Goal: Task Accomplishment & Management: Complete application form

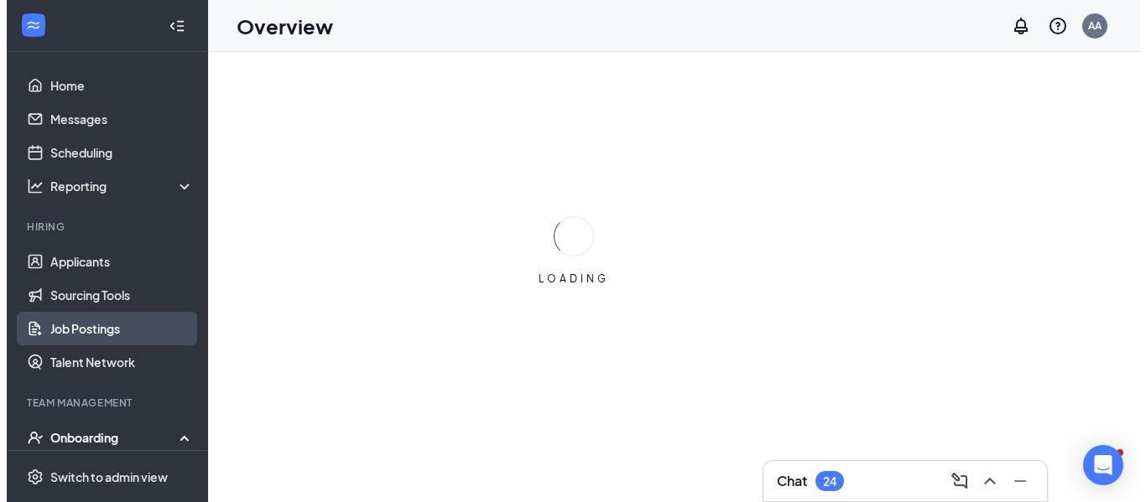
scroll to position [84, 0]
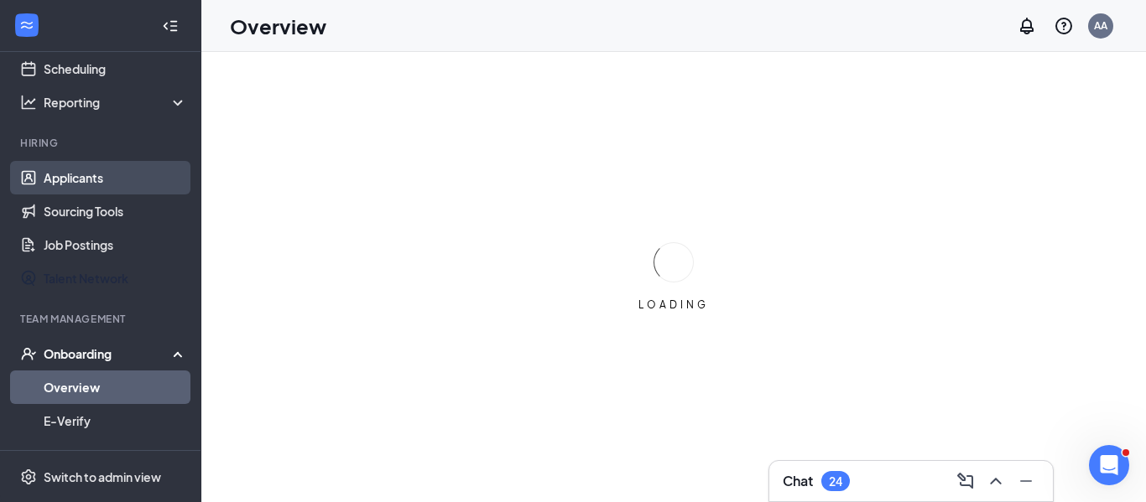
click at [106, 179] on link "Applicants" at bounding box center [115, 178] width 143 height 34
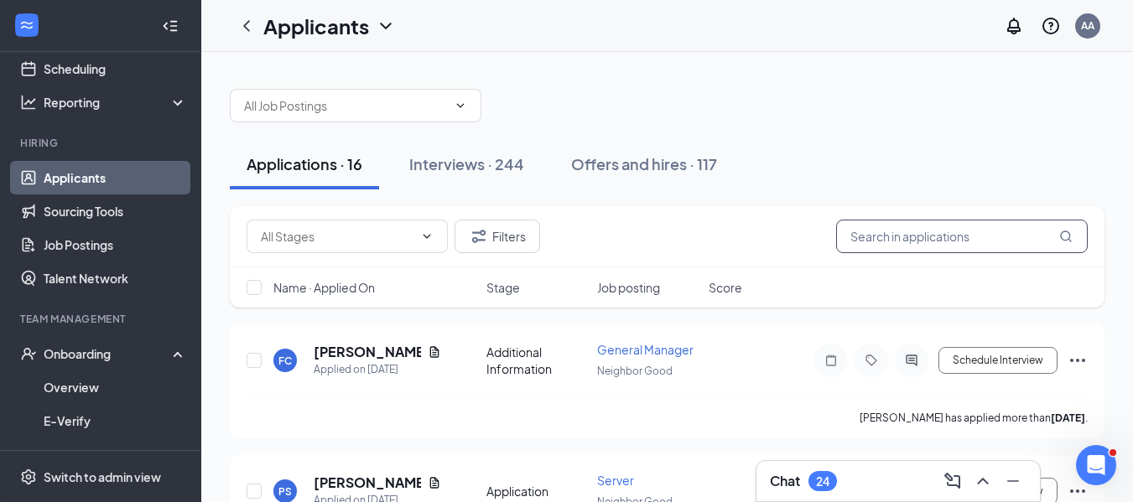
click at [978, 234] on input "text" at bounding box center [962, 237] width 252 height 34
type input "i"
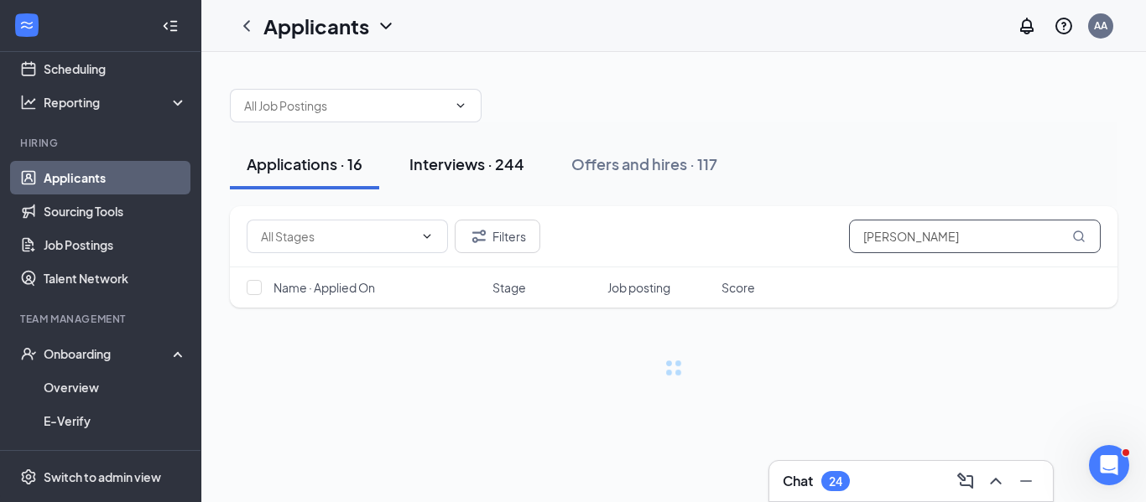
type input "[PERSON_NAME]"
drag, startPoint x: 508, startPoint y: 185, endPoint x: 512, endPoint y: 160, distance: 25.5
click at [508, 185] on button "Interviews · 244" at bounding box center [467, 164] width 148 height 50
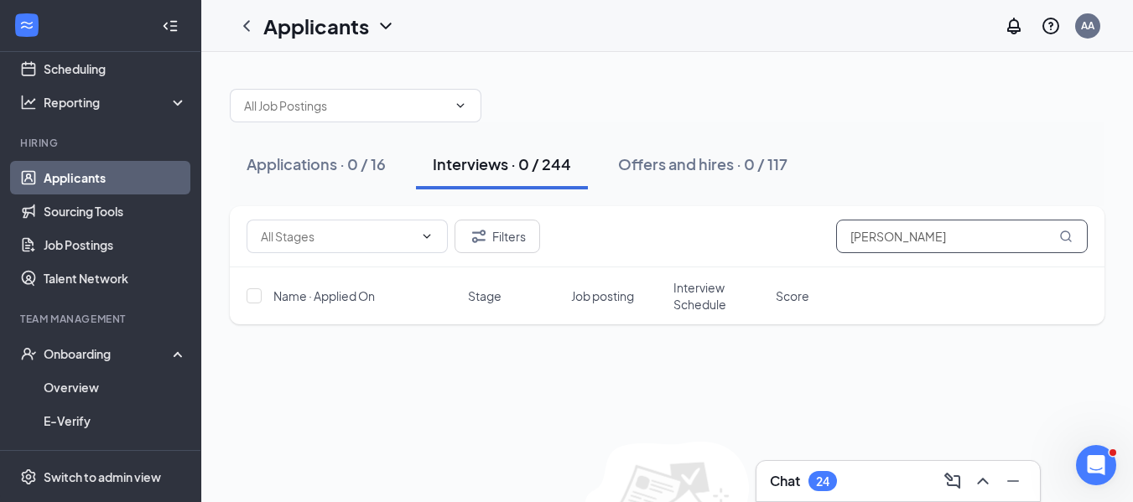
click at [909, 252] on input "[PERSON_NAME]" at bounding box center [962, 237] width 252 height 34
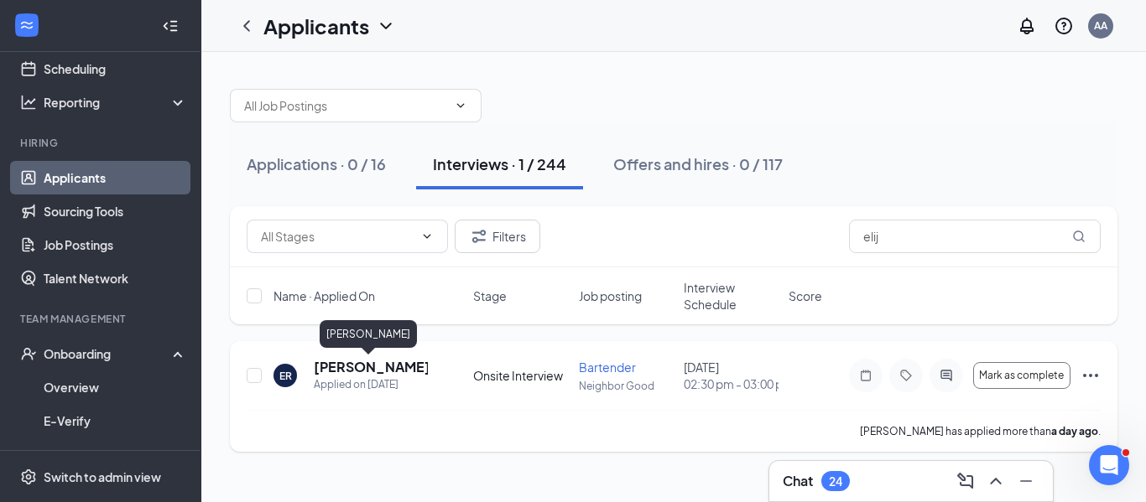
click at [344, 364] on h5 "[PERSON_NAME]" at bounding box center [371, 367] width 114 height 18
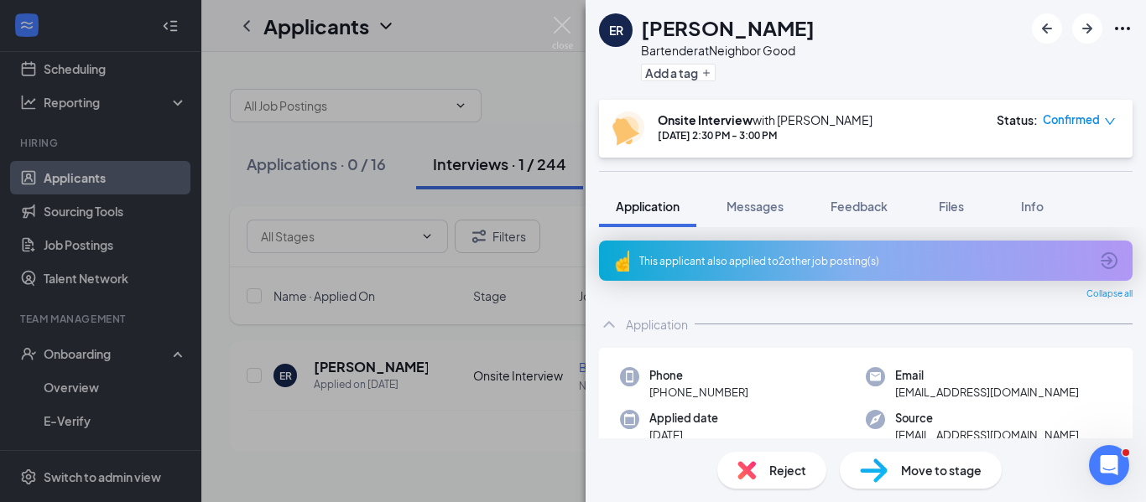
click at [907, 473] on span "Move to stage" at bounding box center [941, 470] width 81 height 18
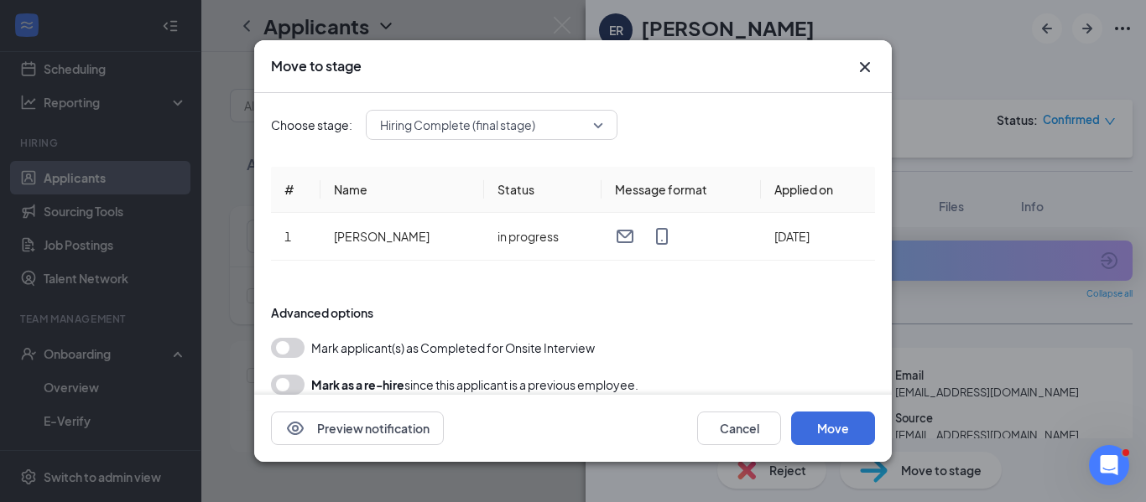
click at [533, 128] on span "Hiring Complete (final stage)" at bounding box center [457, 124] width 155 height 25
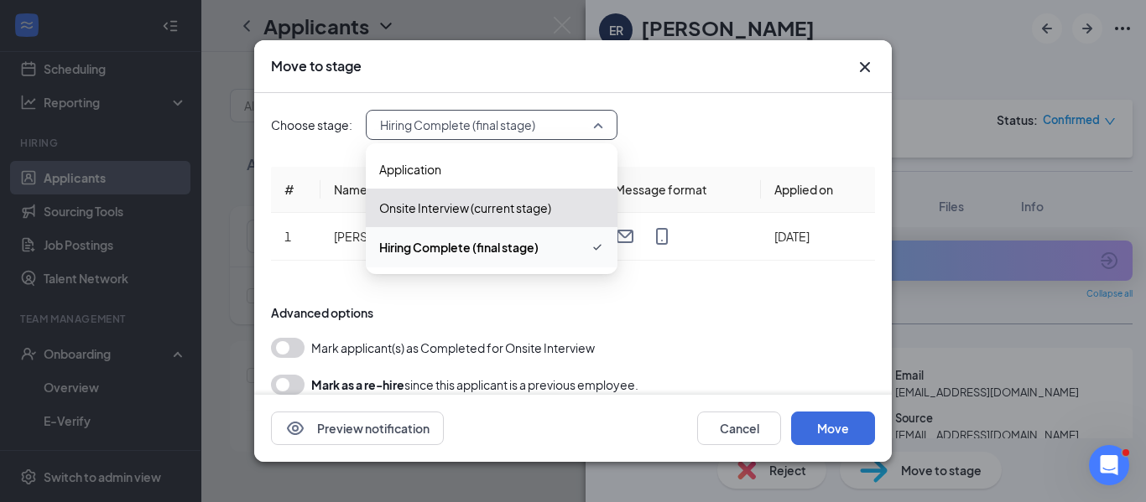
click at [497, 261] on div "Hiring Complete (final stage)" at bounding box center [492, 247] width 252 height 40
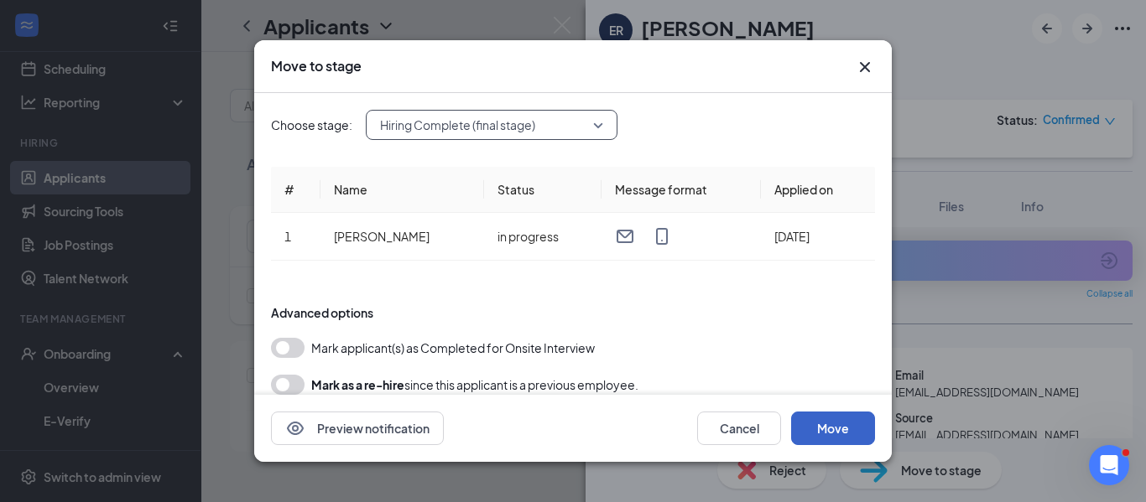
click at [860, 439] on button "Move" at bounding box center [833, 429] width 84 height 34
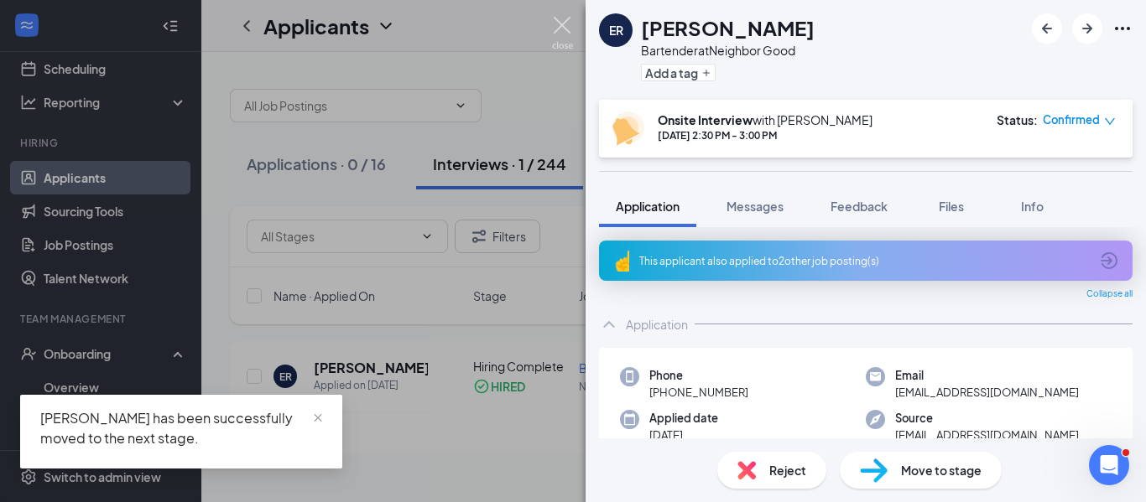
click at [565, 25] on img at bounding box center [562, 33] width 21 height 33
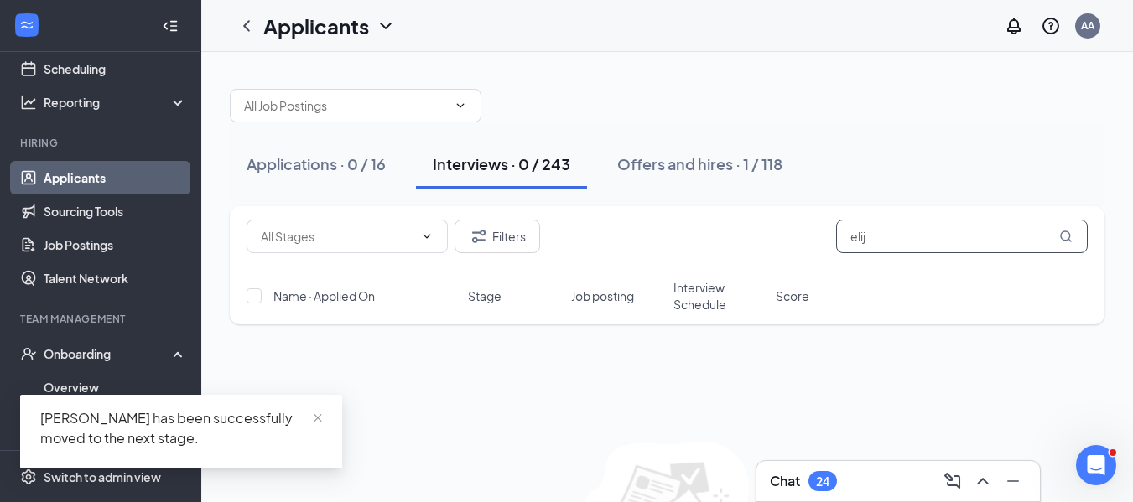
drag, startPoint x: 909, startPoint y: 240, endPoint x: 786, endPoint y: 245, distance: 123.4
click at [786, 245] on div "Filters elij" at bounding box center [667, 237] width 841 height 34
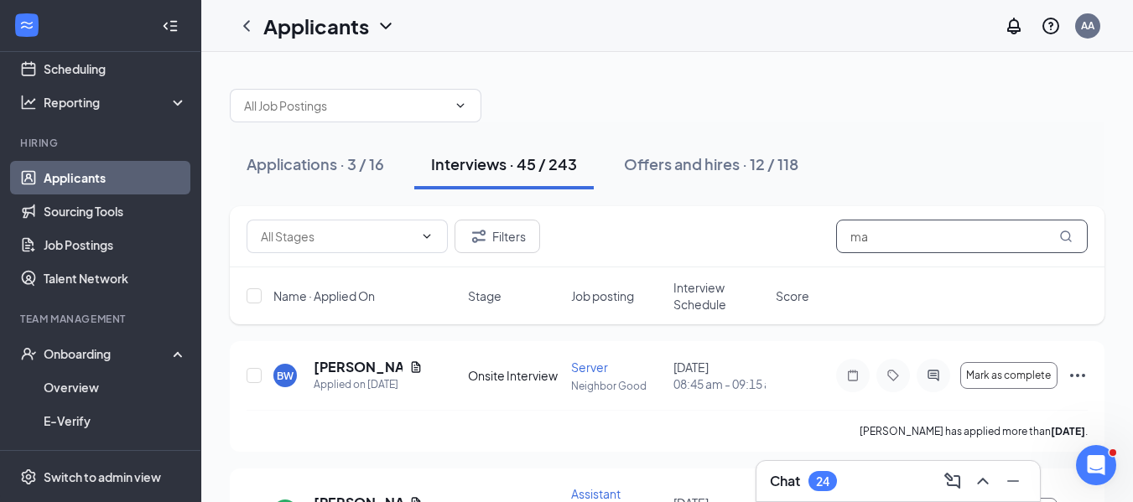
type input "m"
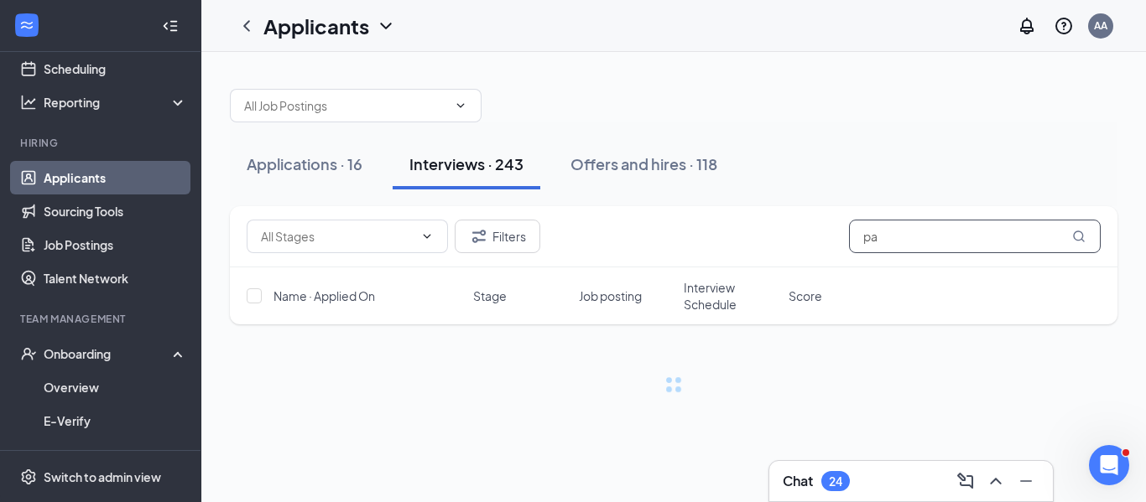
type input "p"
click at [666, 34] on div "Applicants AA" at bounding box center [673, 26] width 944 height 52
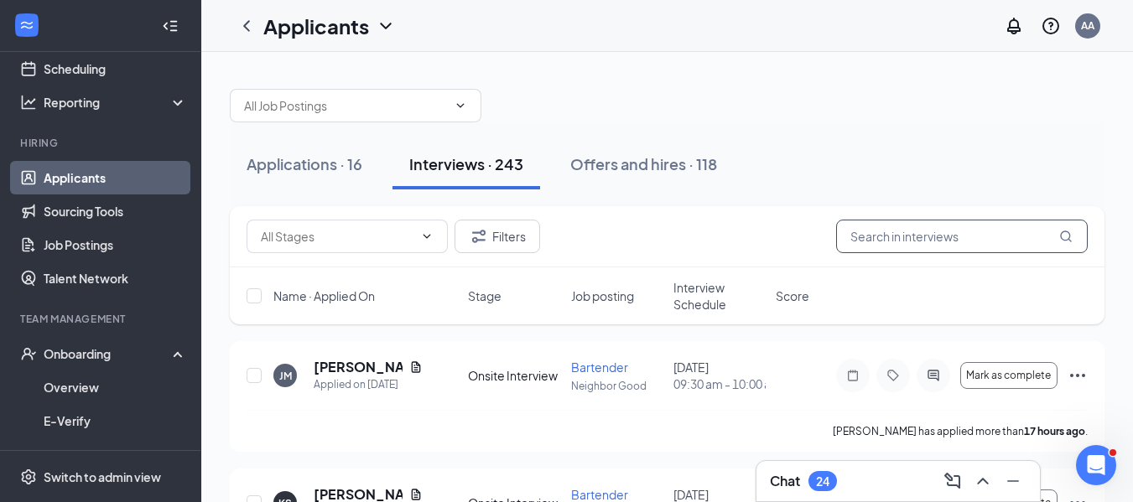
click at [914, 240] on input "text" at bounding box center [962, 237] width 252 height 34
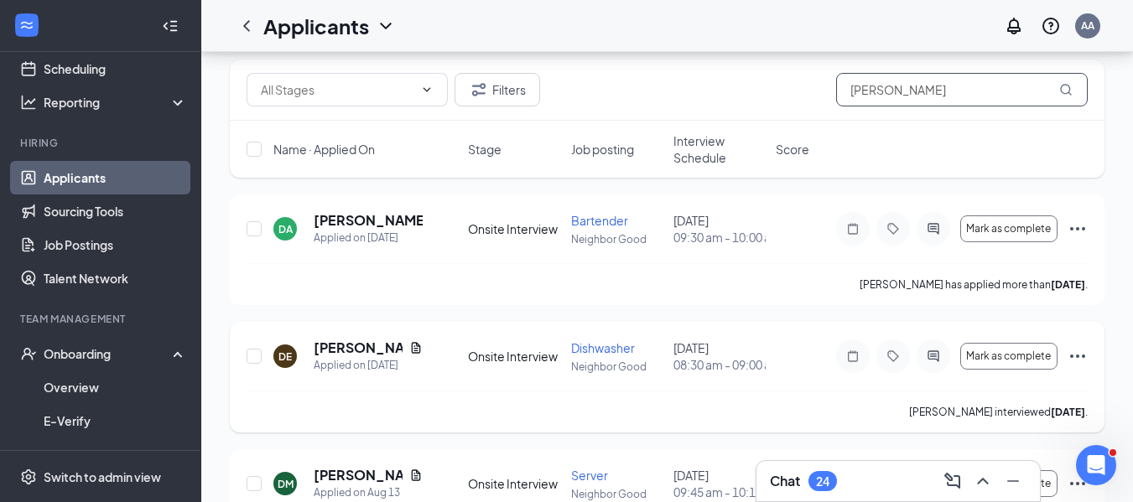
scroll to position [228, 0]
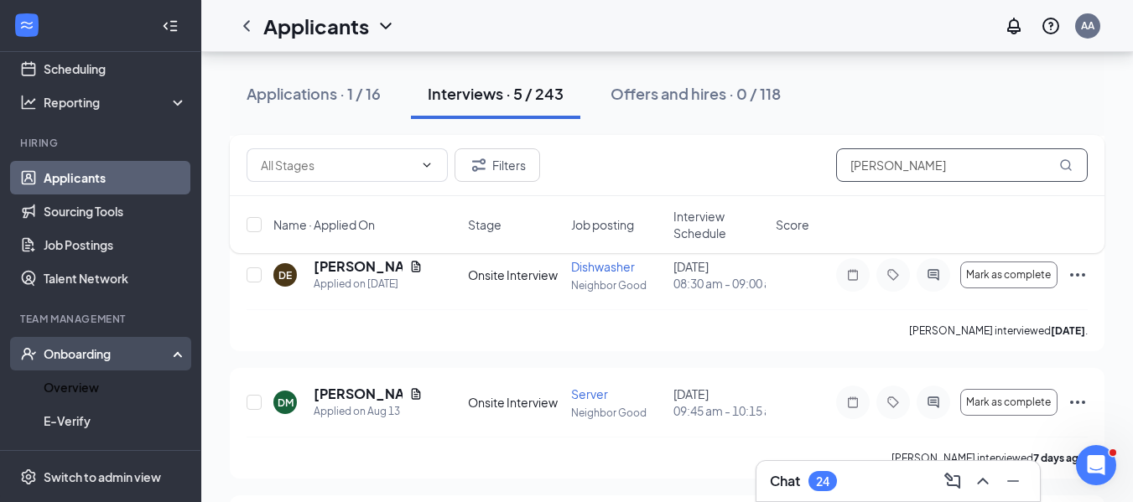
type input "[PERSON_NAME]"
click at [87, 400] on link "Overview" at bounding box center [115, 388] width 143 height 34
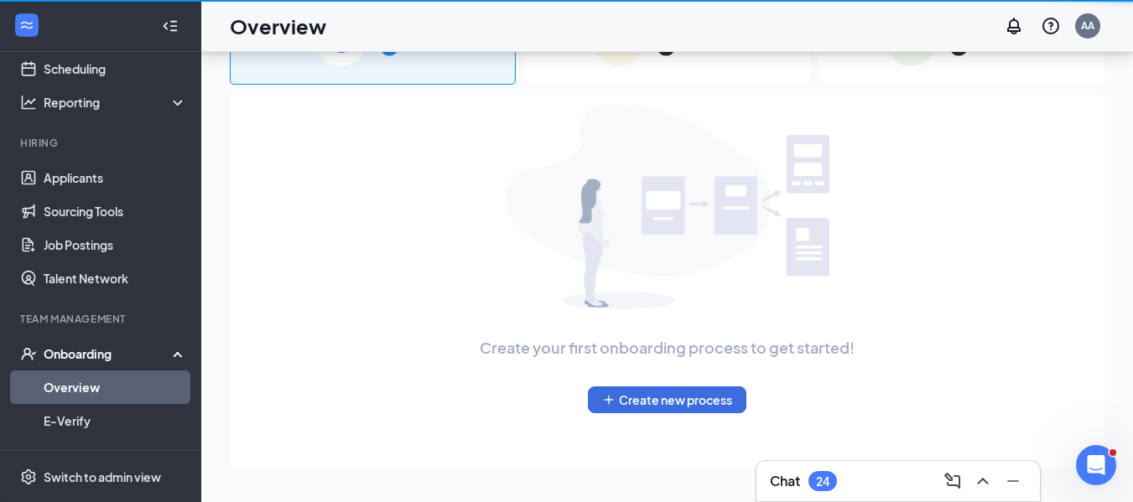
scroll to position [75, 0]
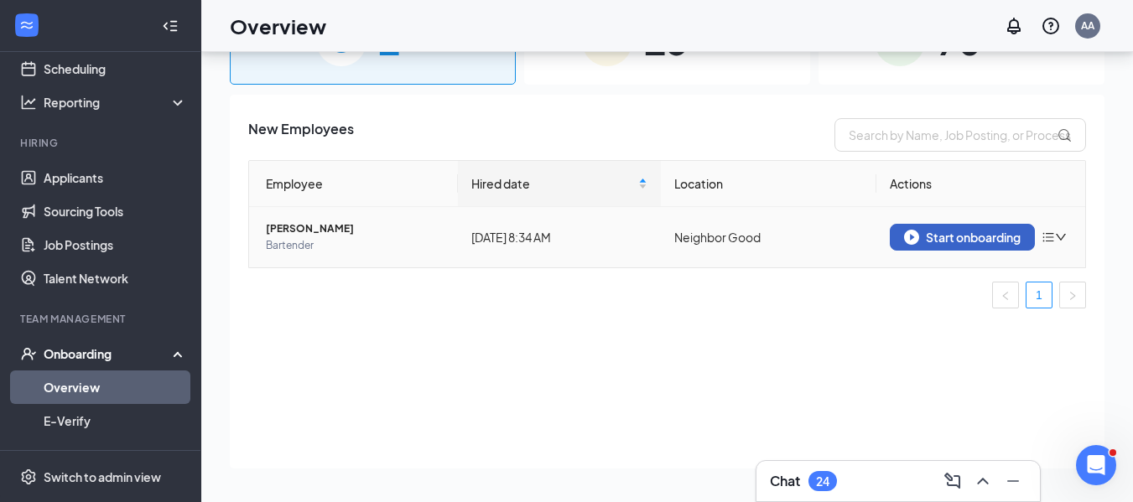
click at [954, 237] on div "Start onboarding" at bounding box center [962, 237] width 117 height 15
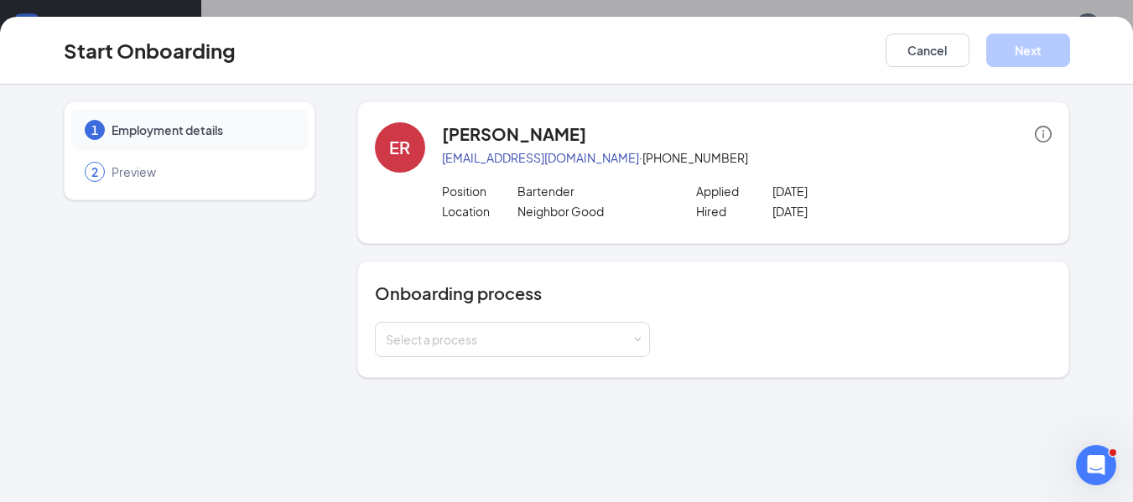
click at [486, 361] on div "Onboarding process Select a process" at bounding box center [713, 319] width 713 height 117
click at [502, 341] on div "Select a process" at bounding box center [509, 339] width 246 height 17
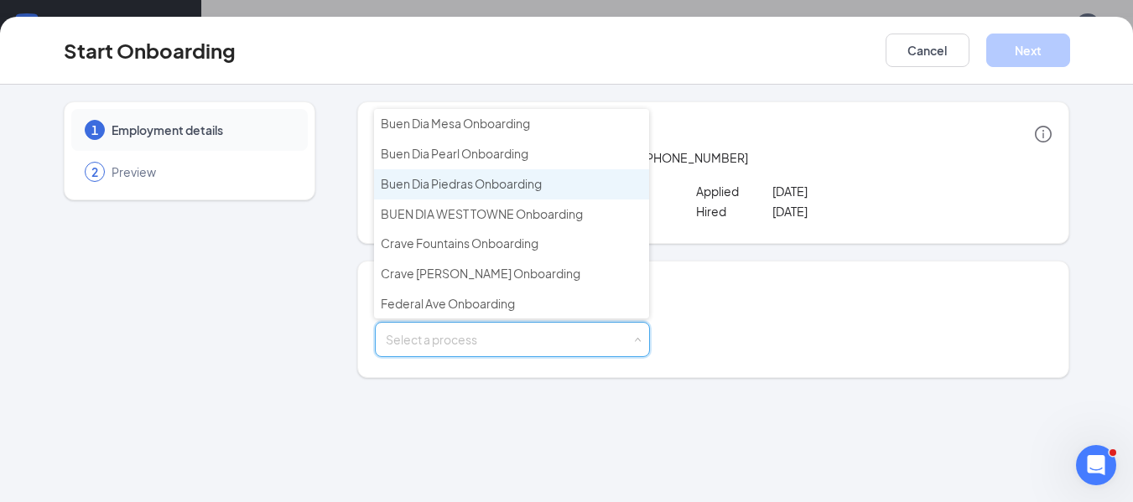
click at [497, 182] on span "Buen Dia Piedras Onboarding" at bounding box center [461, 183] width 161 height 15
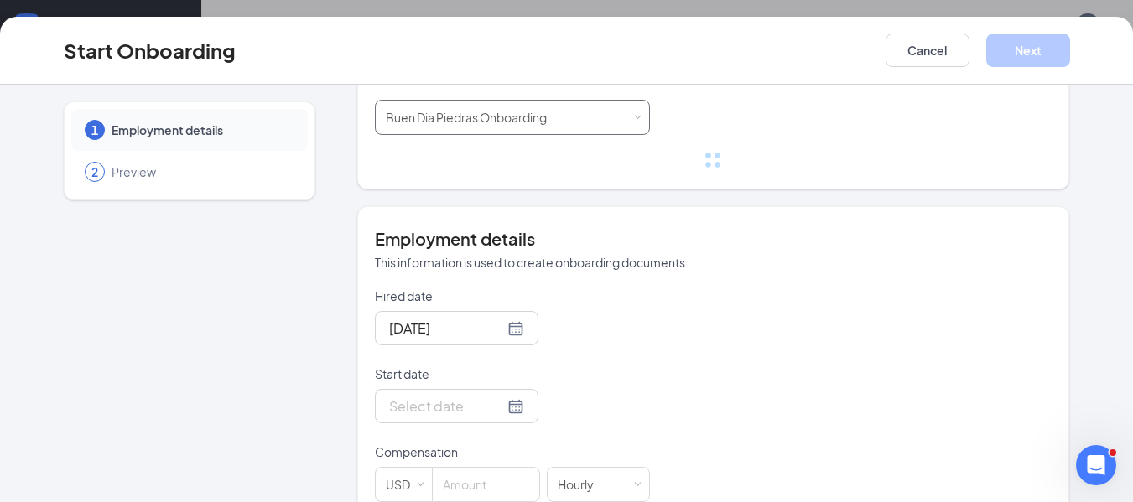
scroll to position [252, 0]
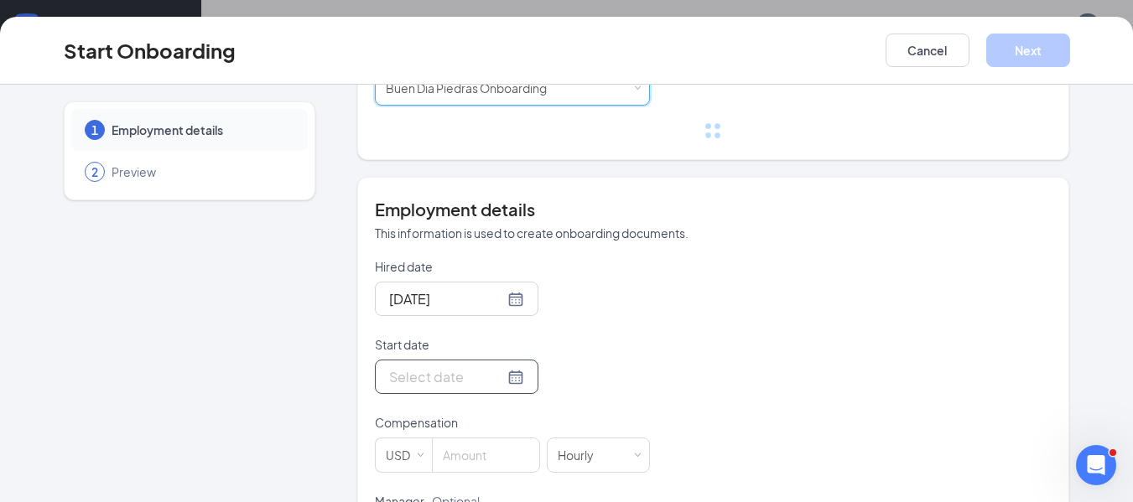
click at [458, 375] on input "Start date" at bounding box center [446, 377] width 115 height 21
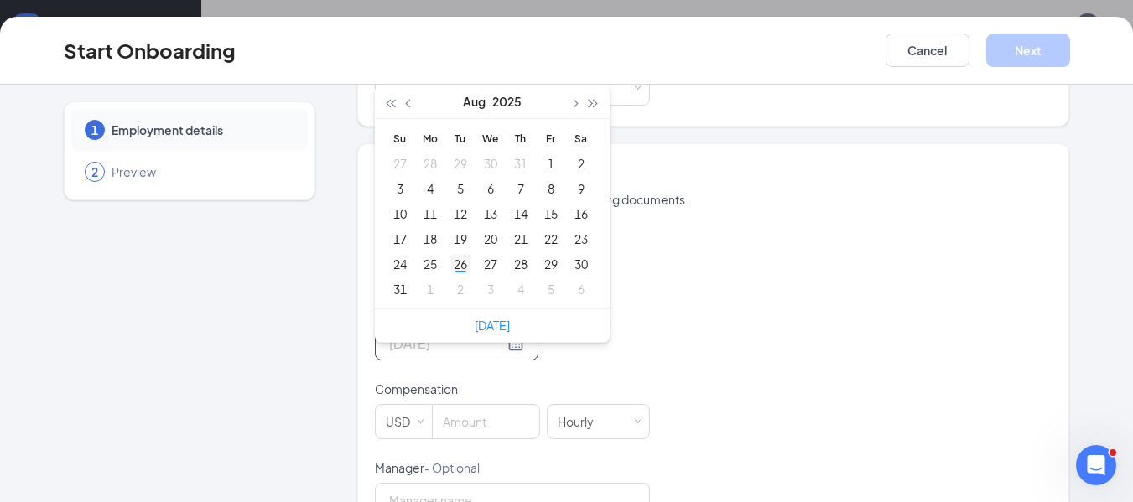
type input "[DATE]"
click at [453, 262] on div "26" at bounding box center [460, 264] width 20 height 20
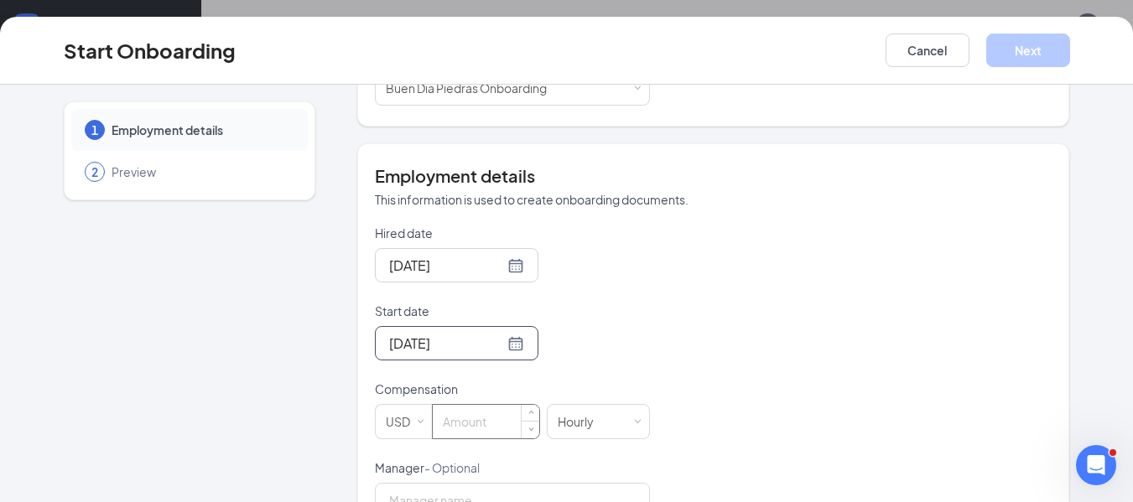
click at [482, 414] on input at bounding box center [486, 422] width 107 height 34
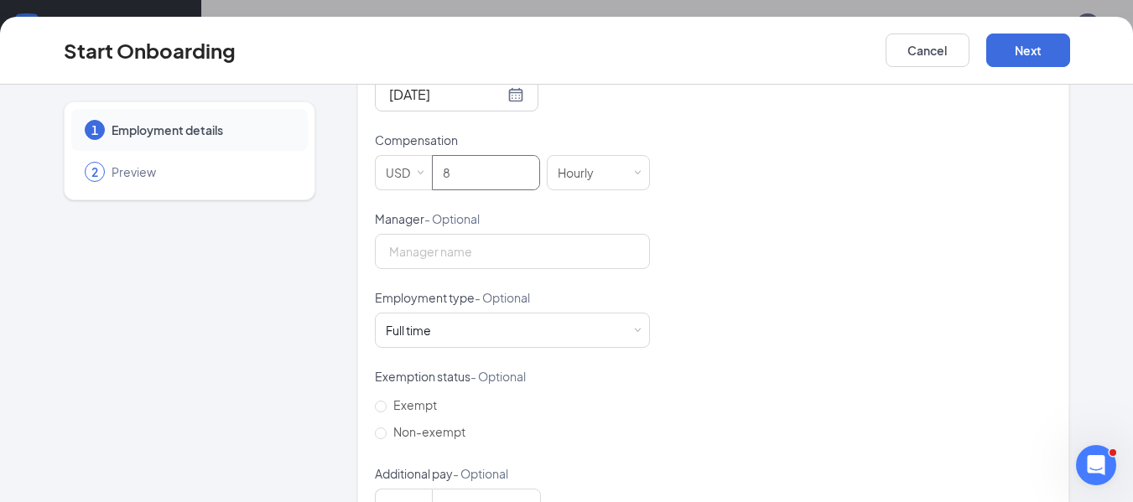
scroll to position [503, 0]
type input "8"
click at [556, 235] on input "Manager - Optional" at bounding box center [512, 248] width 275 height 35
type input "[PERSON_NAME]"
click at [1027, 70] on div "Start Onboarding Cancel Next" at bounding box center [566, 51] width 1133 height 68
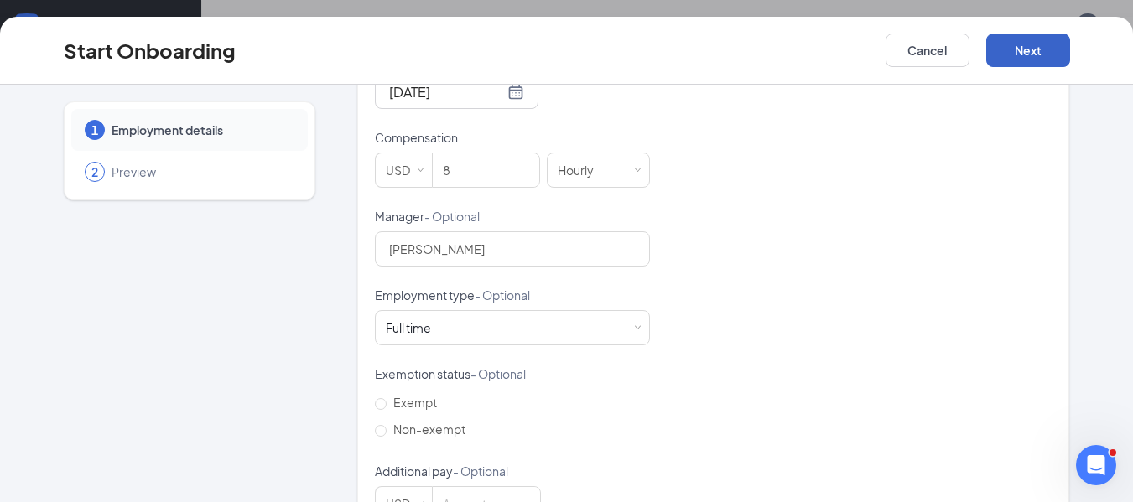
click at [1030, 54] on button "Next" at bounding box center [1028, 51] width 84 height 34
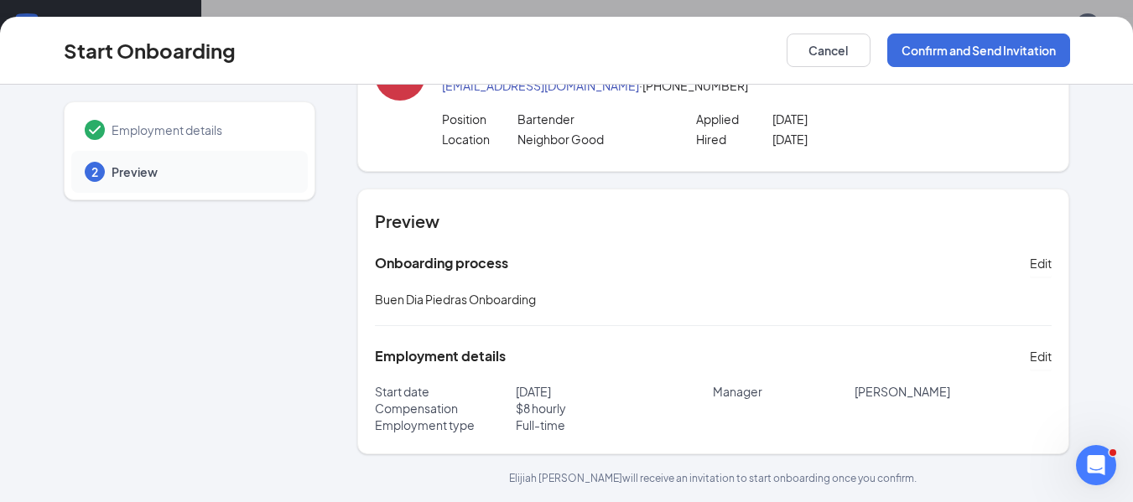
scroll to position [72, 0]
click at [933, 57] on button "Confirm and Send Invitation" at bounding box center [978, 51] width 183 height 34
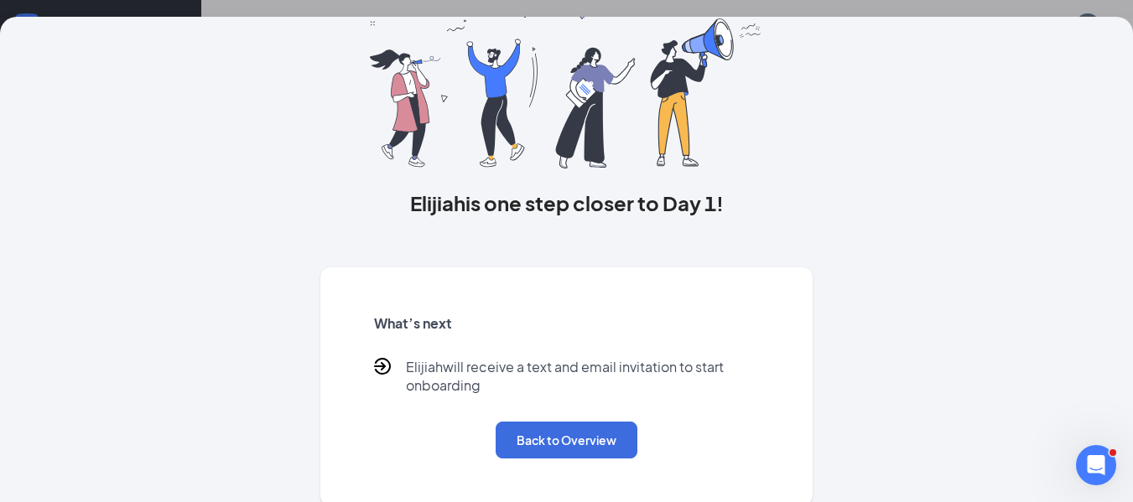
scroll to position [107, 0]
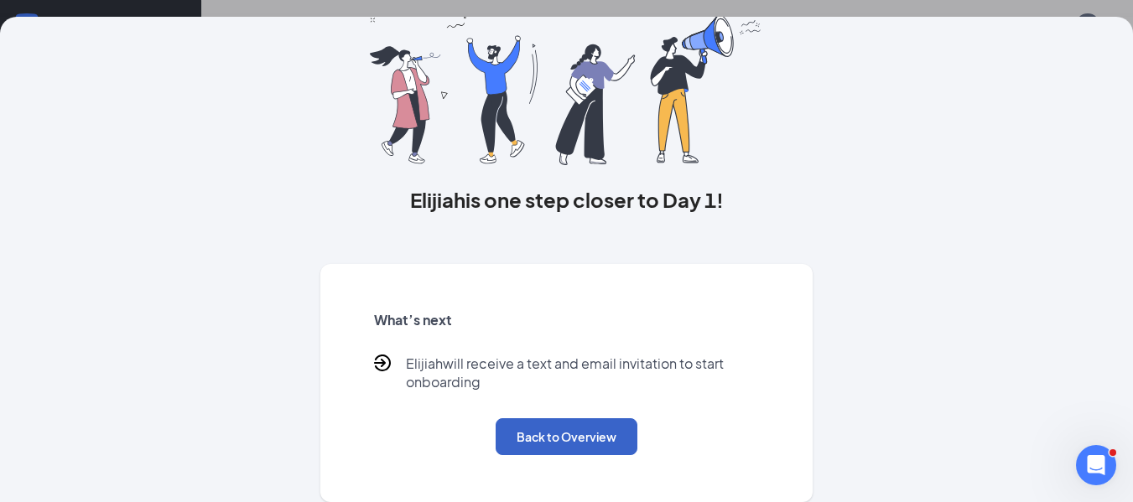
drag, startPoint x: 557, startPoint y: 429, endPoint x: 601, endPoint y: 400, distance: 52.1
click at [557, 428] on button "Back to Overview" at bounding box center [567, 437] width 142 height 37
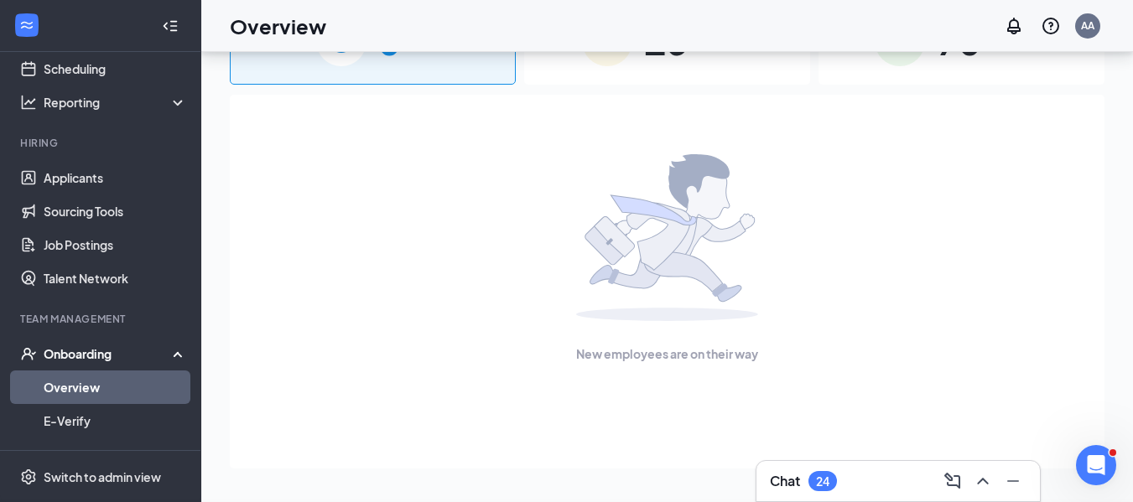
scroll to position [0, 0]
click at [137, 190] on link "Applicants" at bounding box center [115, 178] width 143 height 34
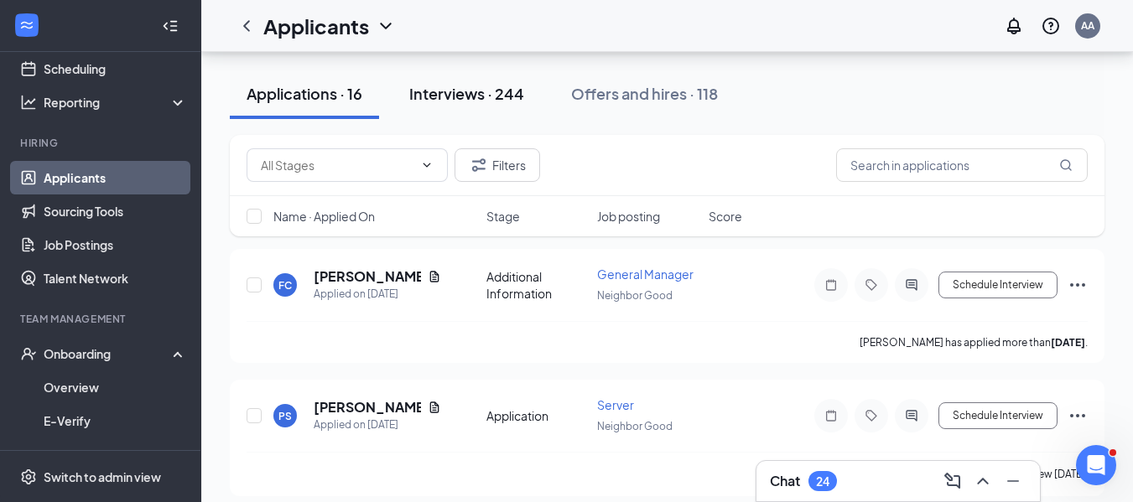
click at [447, 72] on button "Interviews · 244" at bounding box center [467, 94] width 148 height 50
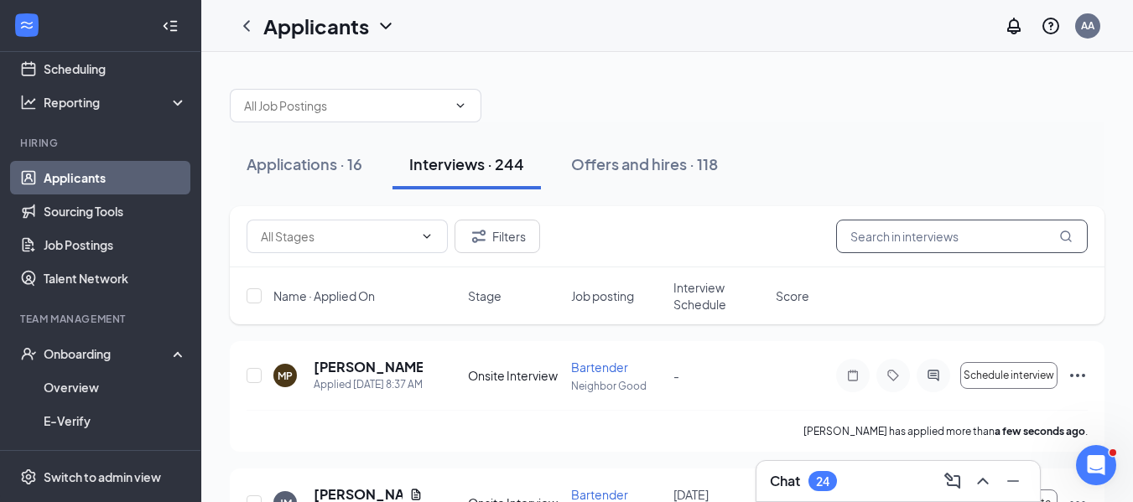
click at [907, 231] on input "text" at bounding box center [962, 237] width 252 height 34
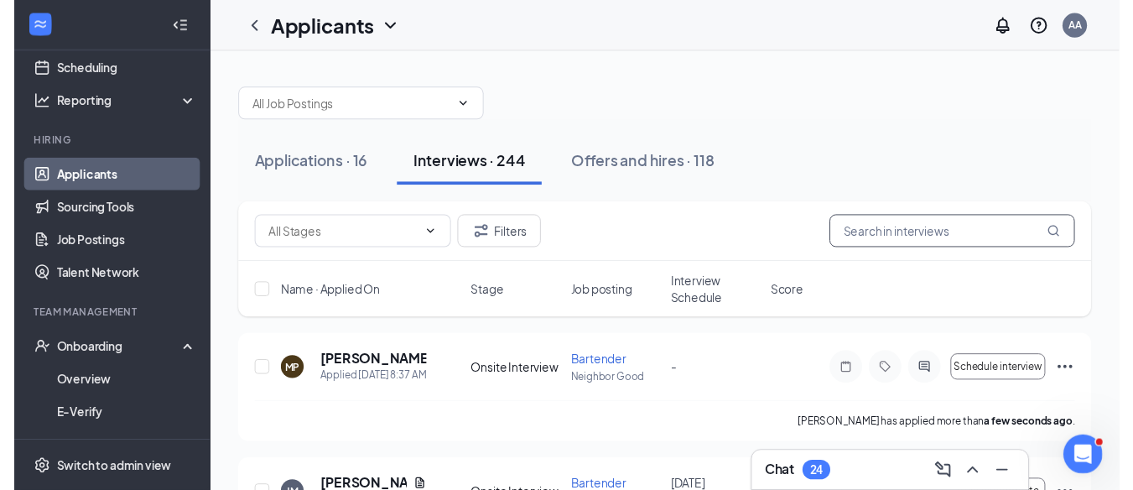
scroll to position [84, 0]
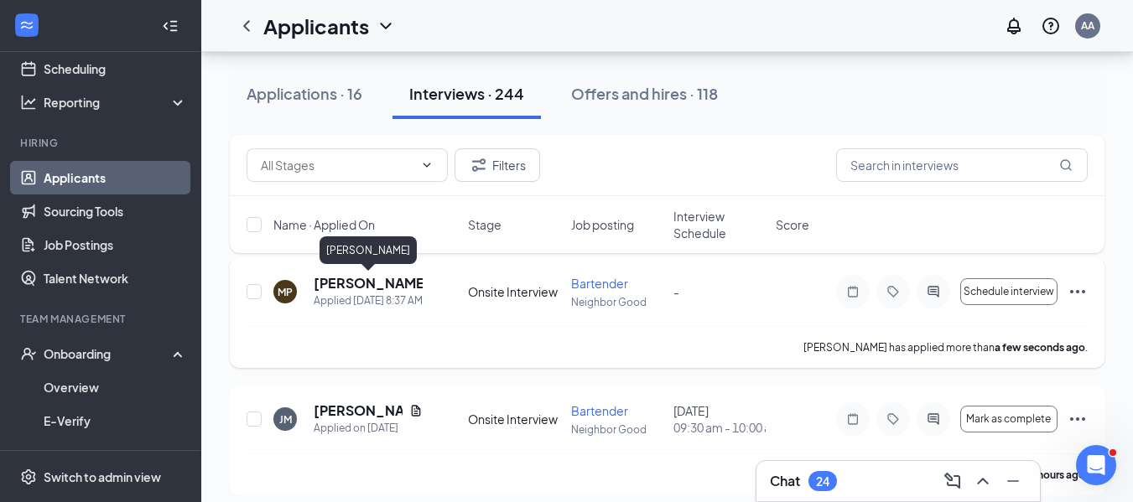
click at [367, 285] on h5 "[PERSON_NAME]" at bounding box center [368, 283] width 109 height 18
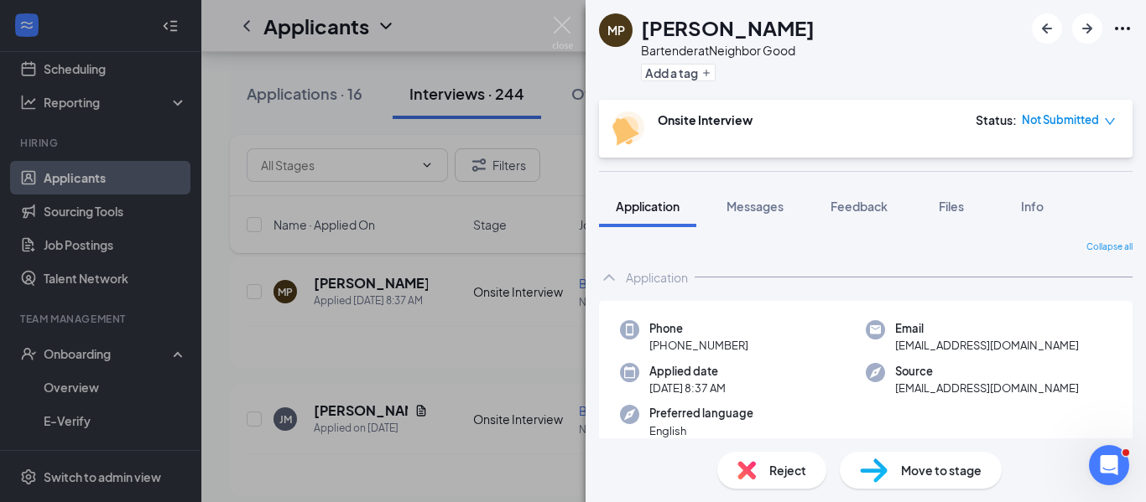
click at [943, 488] on div "Move to stage" at bounding box center [921, 470] width 162 height 37
click at [943, 480] on div "Move to stage" at bounding box center [921, 470] width 162 height 37
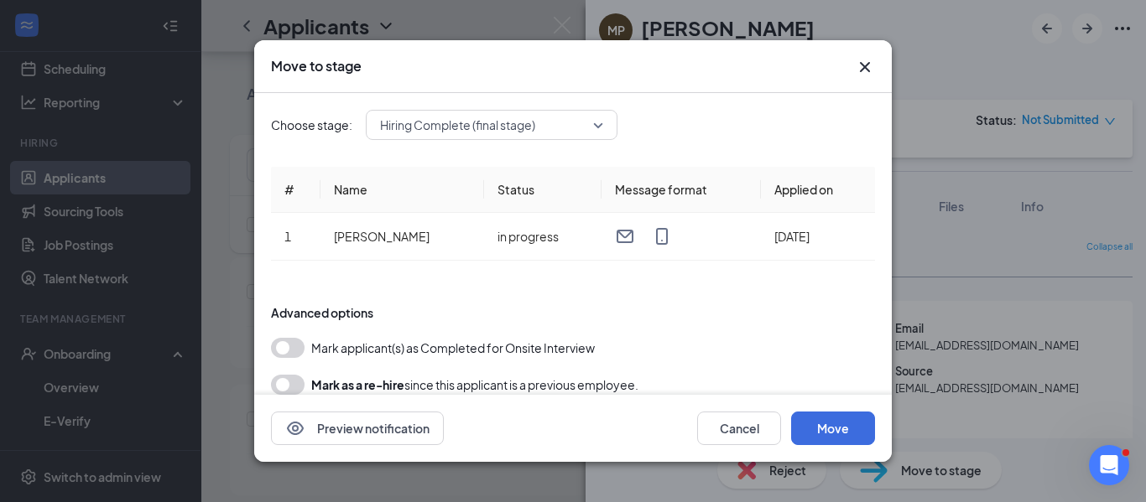
click at [497, 119] on span "Hiring Complete (final stage)" at bounding box center [457, 124] width 155 height 25
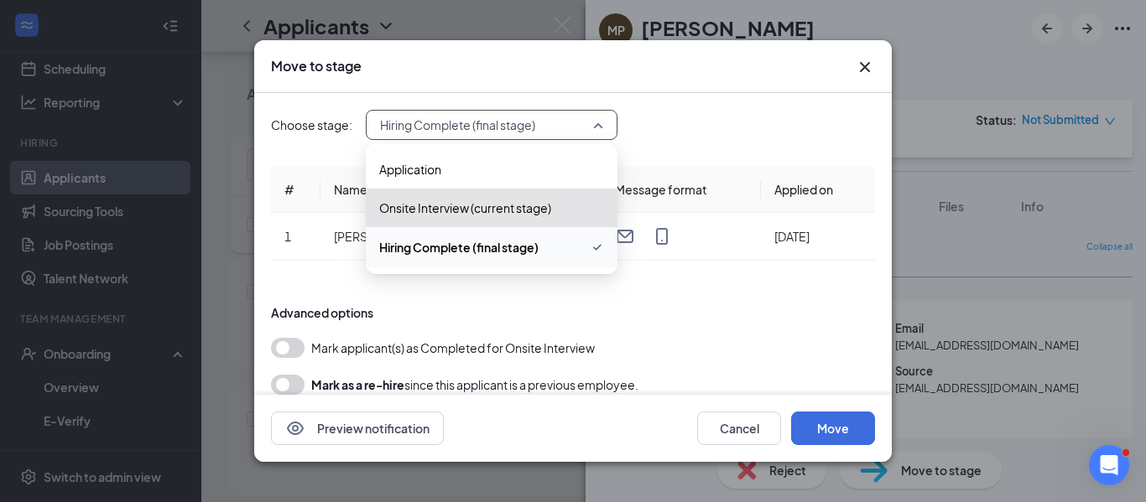
click at [482, 253] on span "Hiring Complete (final stage)" at bounding box center [458, 247] width 159 height 18
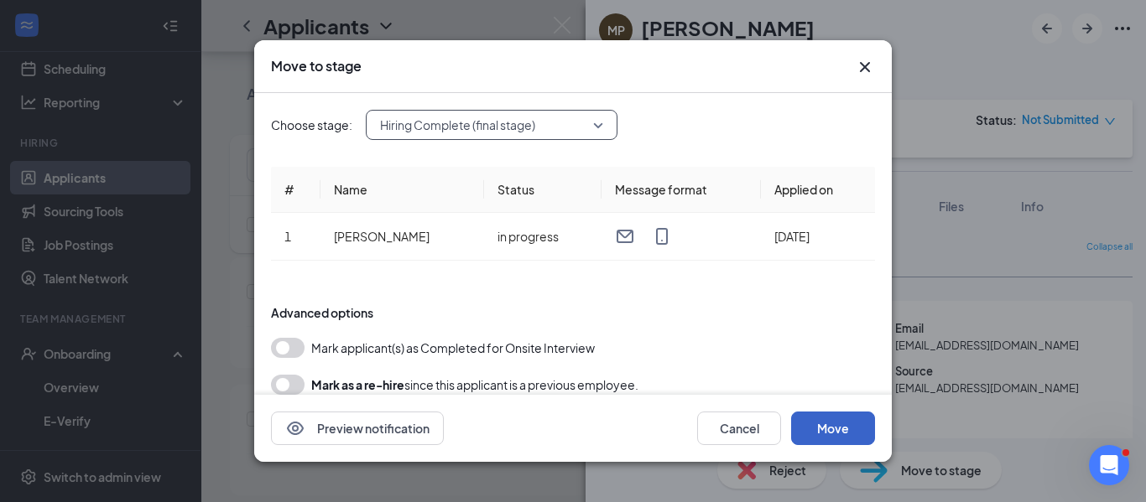
click at [829, 415] on button "Move" at bounding box center [833, 429] width 84 height 34
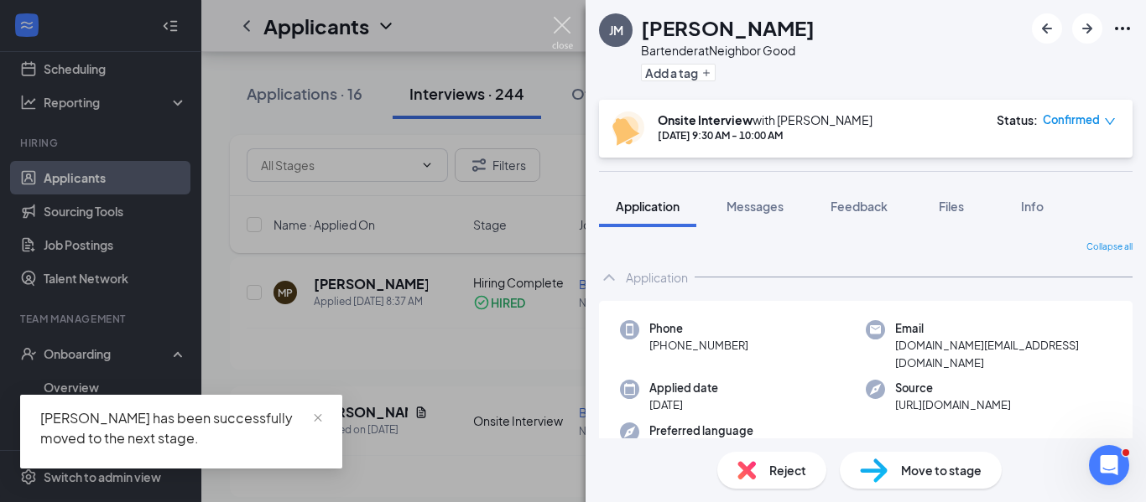
click at [562, 24] on img at bounding box center [562, 33] width 21 height 33
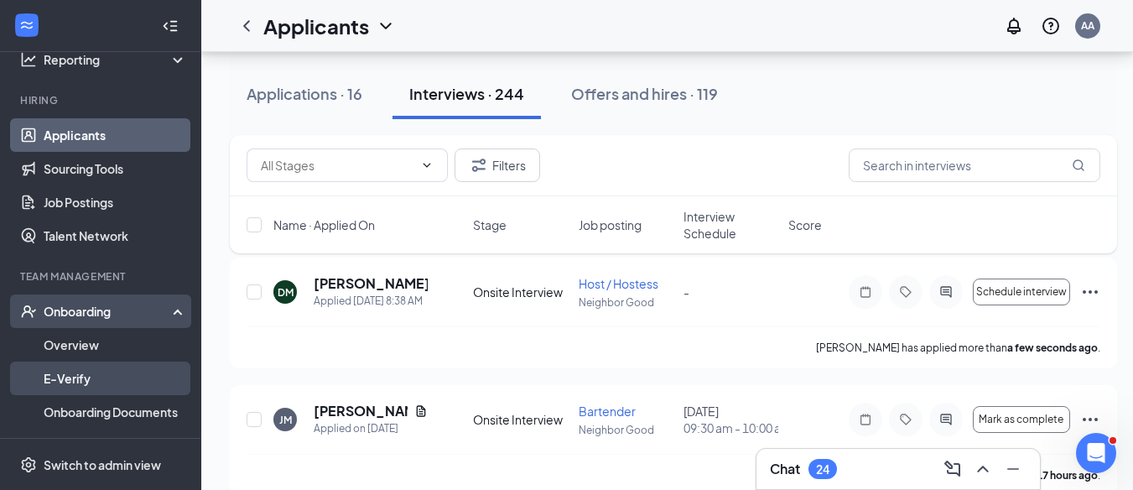
scroll to position [168, 0]
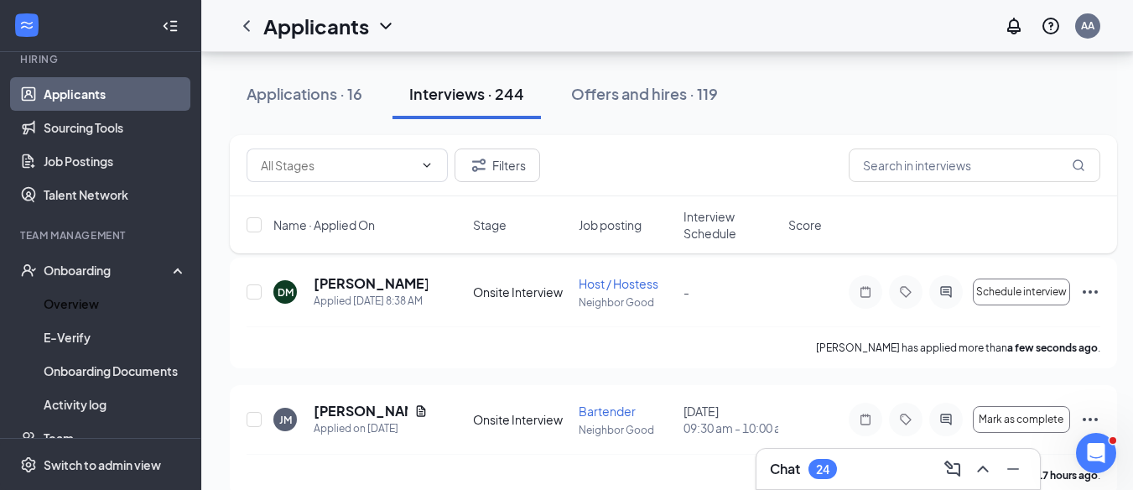
drag, startPoint x: 117, startPoint y: 294, endPoint x: 467, endPoint y: 243, distance: 353.5
click at [117, 294] on link "Overview" at bounding box center [115, 304] width 143 height 34
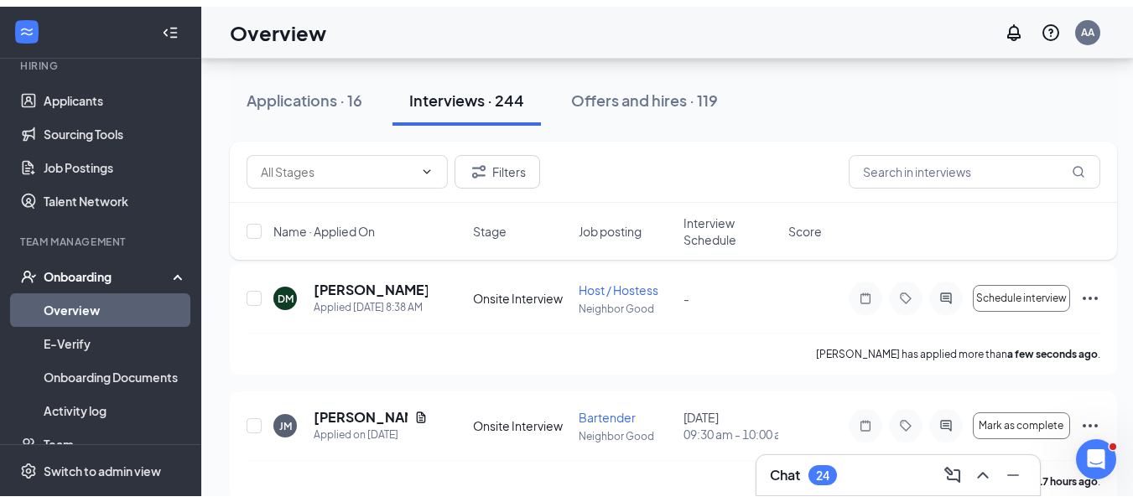
scroll to position [75, 0]
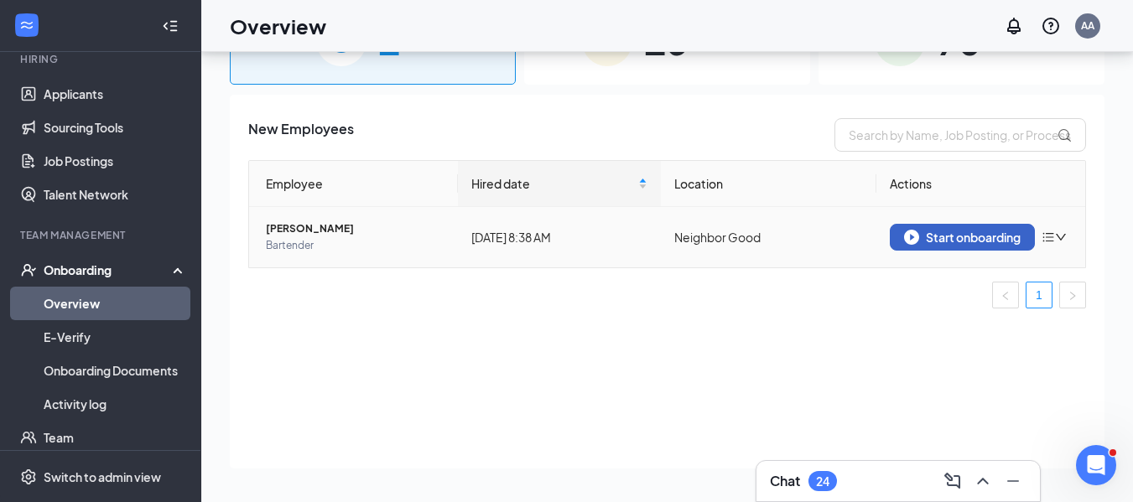
click at [987, 237] on div "Start onboarding" at bounding box center [962, 237] width 117 height 15
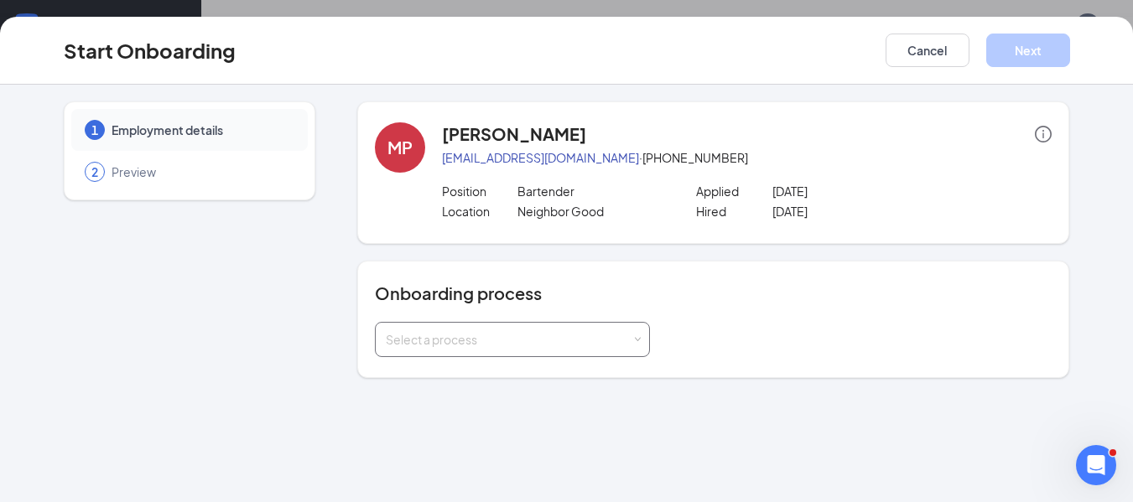
drag, startPoint x: 462, startPoint y: 328, endPoint x: 486, endPoint y: 337, distance: 26.0
click at [463, 328] on div "Select a process" at bounding box center [512, 340] width 253 height 34
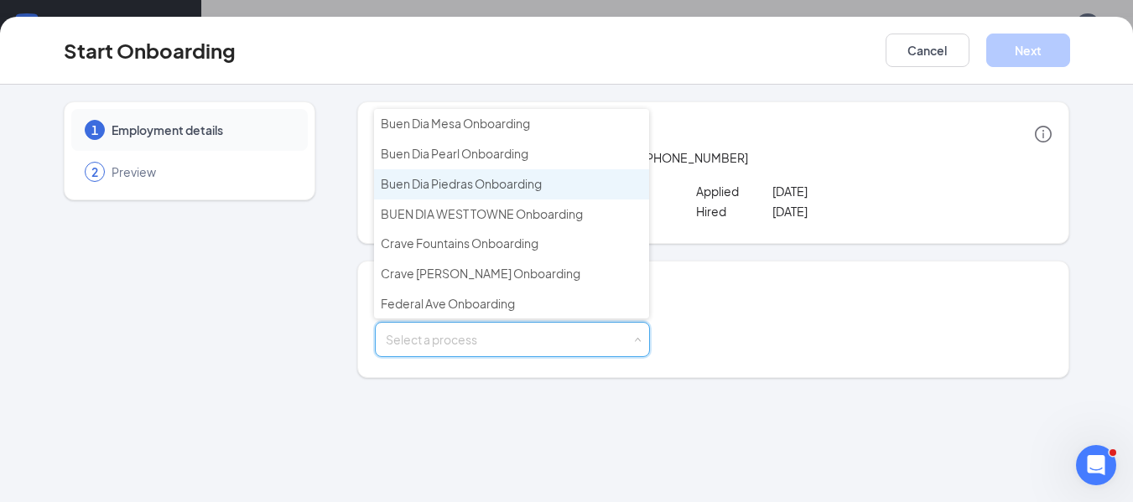
click at [492, 186] on span "Buen Dia Piedras Onboarding" at bounding box center [461, 183] width 161 height 15
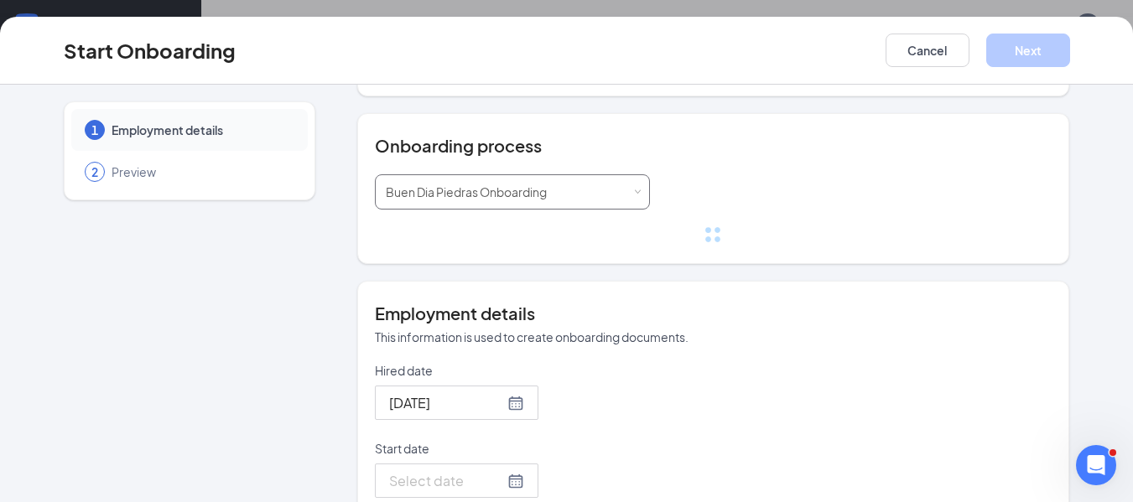
scroll to position [231, 0]
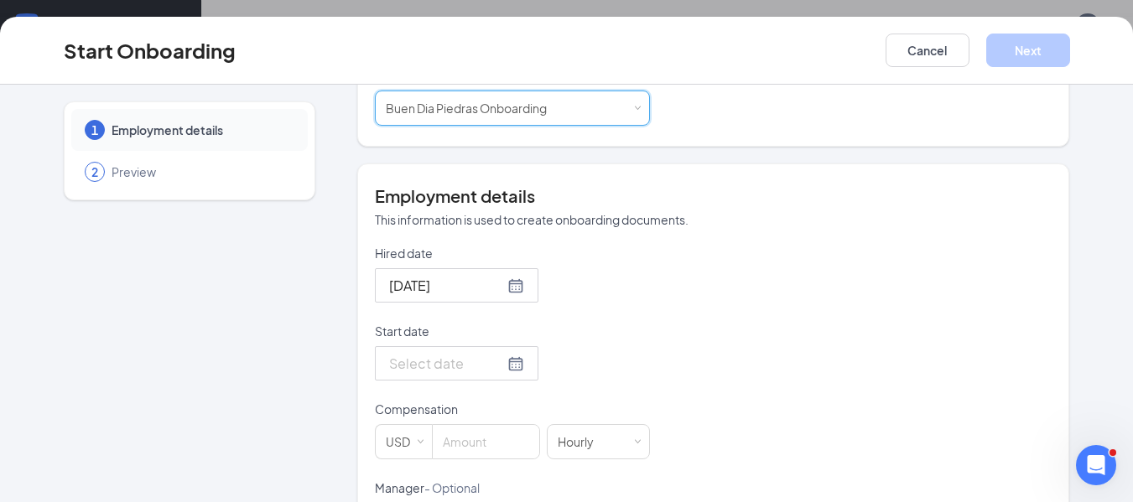
click at [470, 364] on input "Start date" at bounding box center [446, 363] width 115 height 21
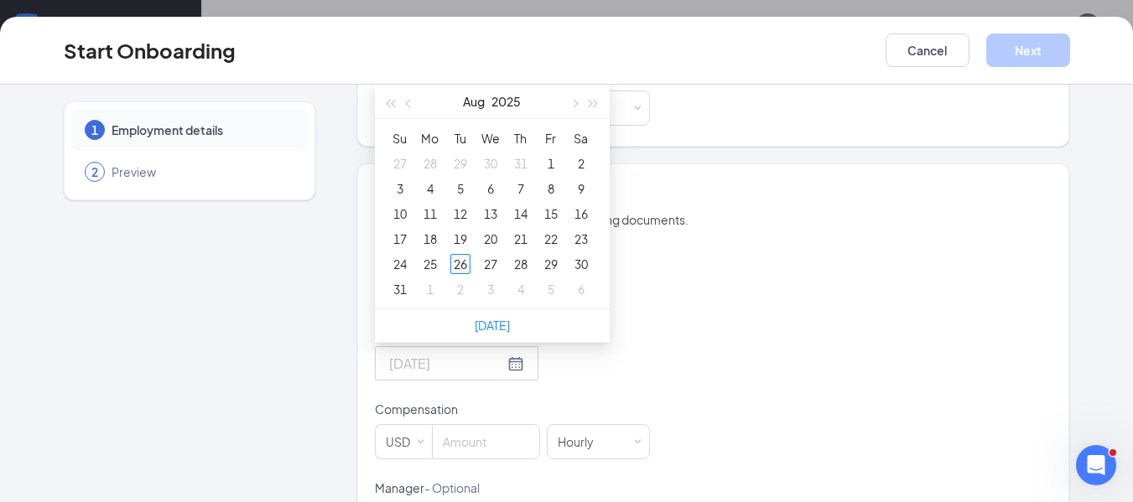
type input "[DATE]"
click at [459, 272] on div "26" at bounding box center [460, 264] width 20 height 20
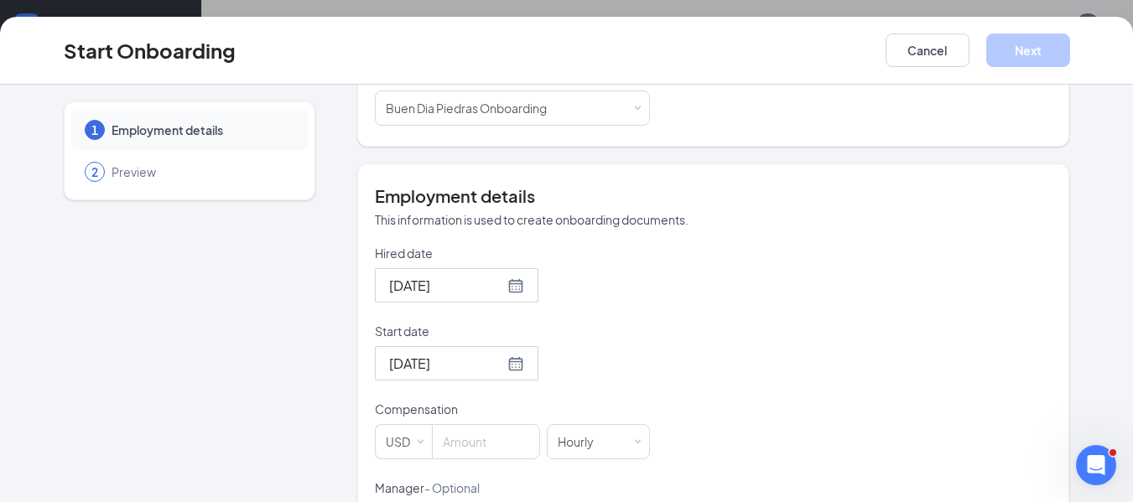
click at [460, 417] on p "Compensation" at bounding box center [512, 409] width 275 height 17
click at [454, 436] on input at bounding box center [486, 442] width 107 height 34
type input "8"
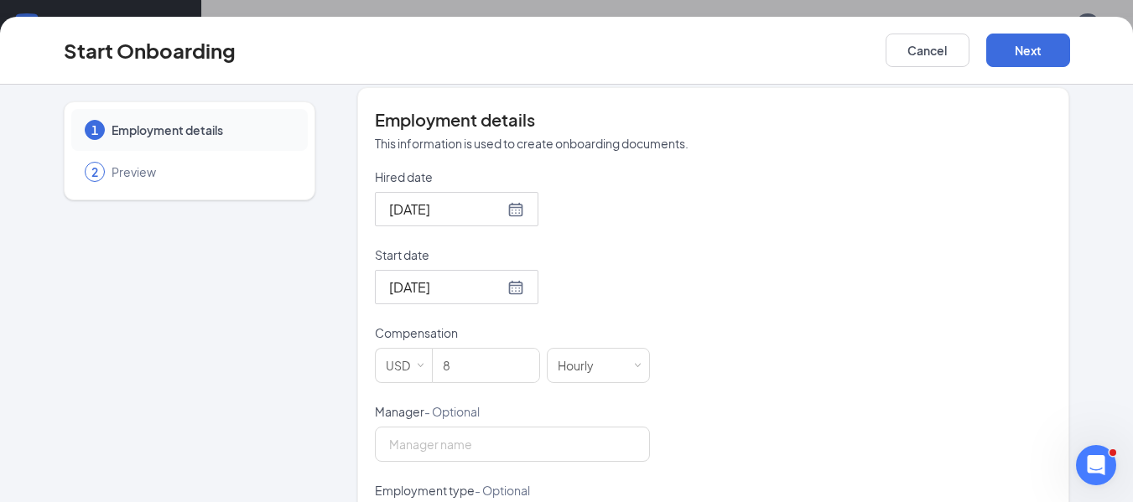
scroll to position [399, 0]
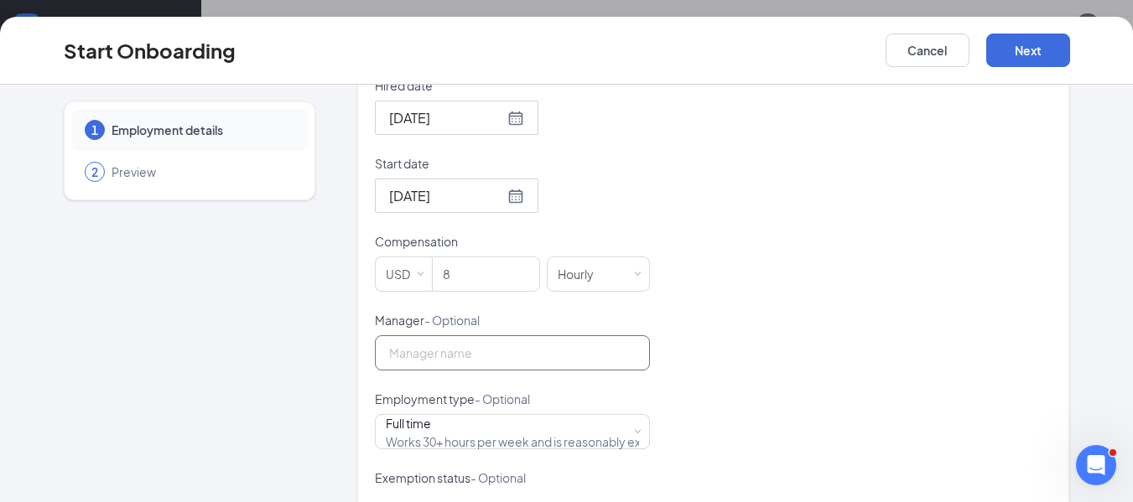
click at [459, 350] on input "Manager - Optional" at bounding box center [512, 352] width 275 height 35
type input "[PERSON_NAME]"
click at [1046, 55] on button "Next" at bounding box center [1028, 51] width 84 height 34
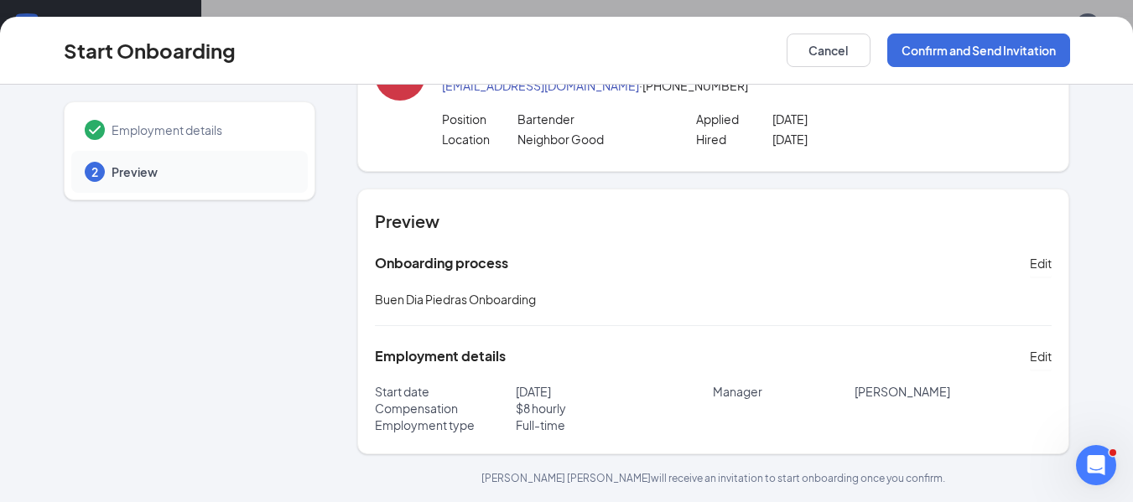
scroll to position [72, 0]
click at [952, 41] on button "Confirm and Send Invitation" at bounding box center [978, 51] width 183 height 34
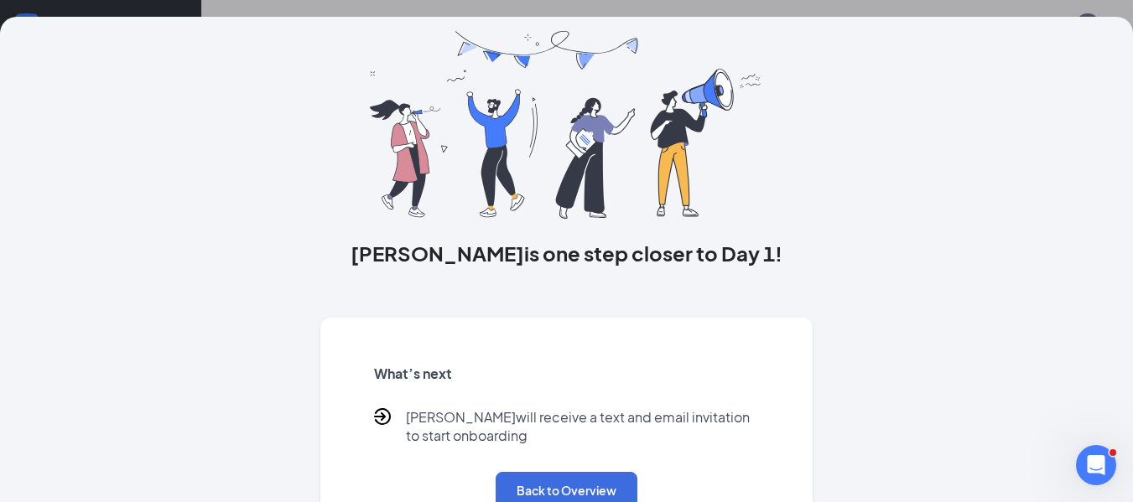
scroll to position [107, 0]
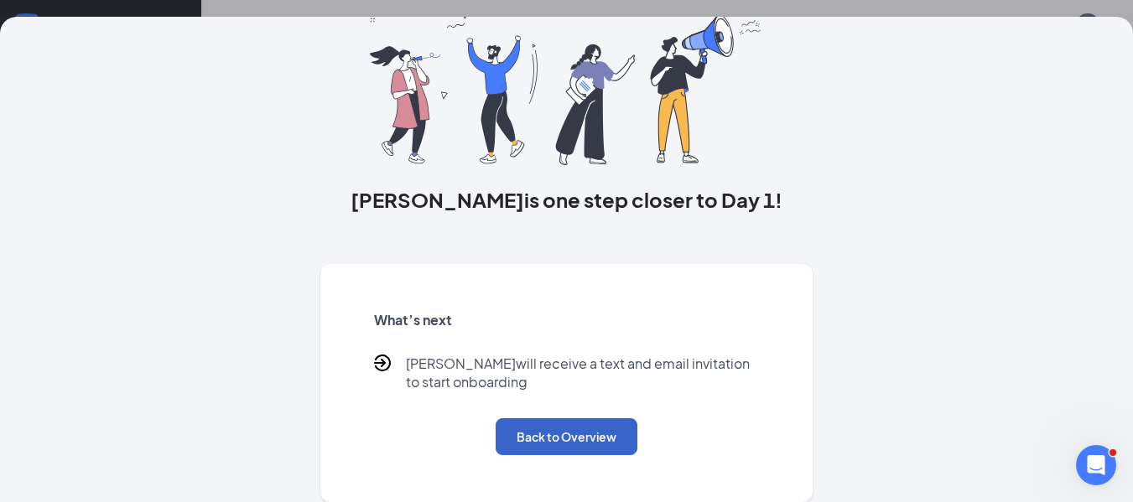
click at [586, 434] on button "Back to Overview" at bounding box center [567, 437] width 142 height 37
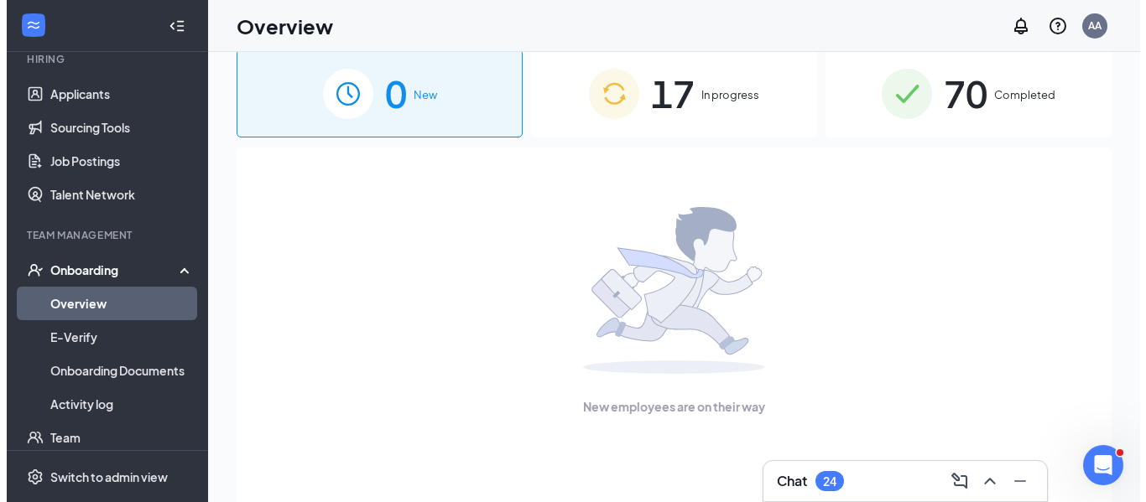
scroll to position [0, 0]
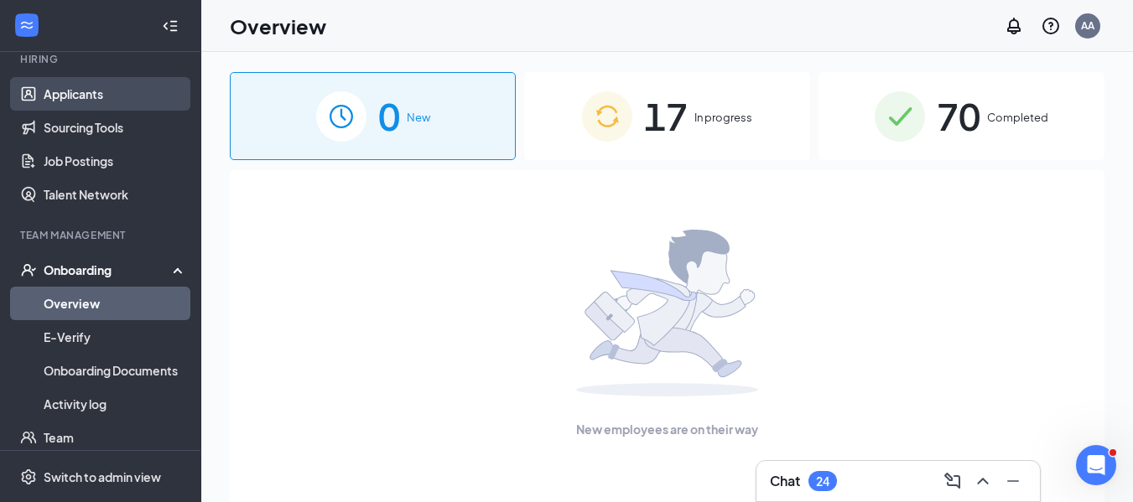
click at [93, 99] on link "Applicants" at bounding box center [115, 94] width 143 height 34
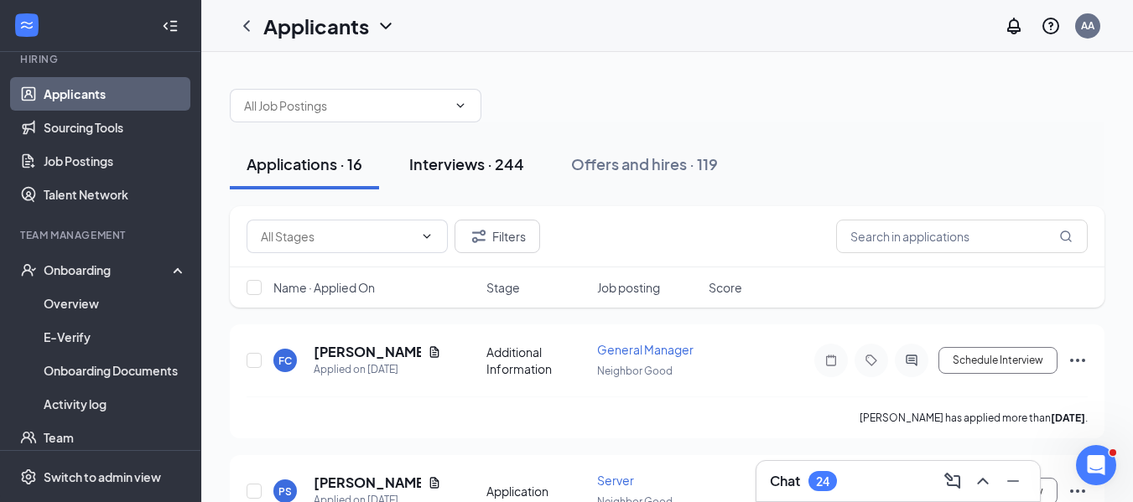
click at [510, 170] on div "Interviews · 244" at bounding box center [466, 163] width 115 height 21
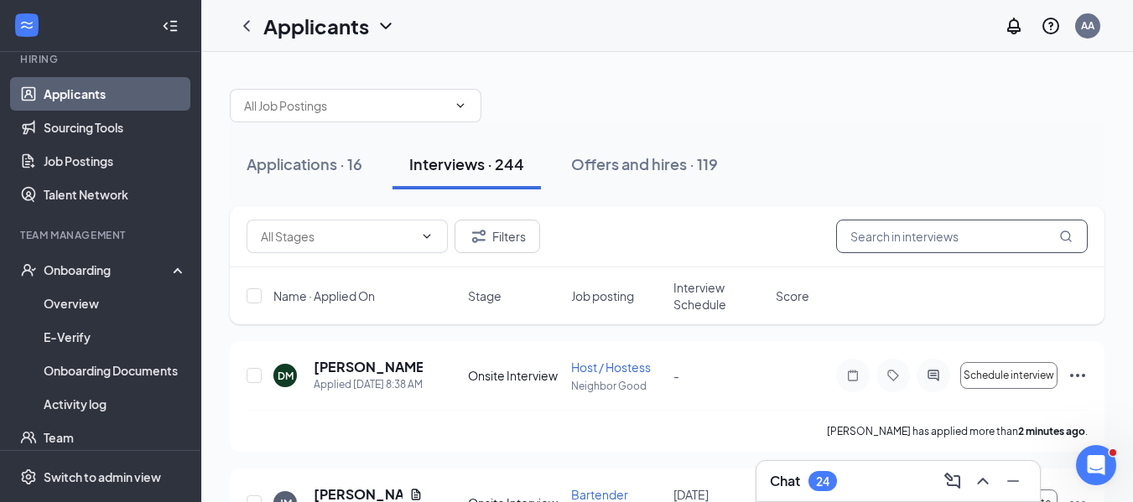
click at [919, 246] on input "text" at bounding box center [962, 237] width 252 height 34
click at [390, 361] on h5 "[PERSON_NAME]" at bounding box center [368, 367] width 109 height 18
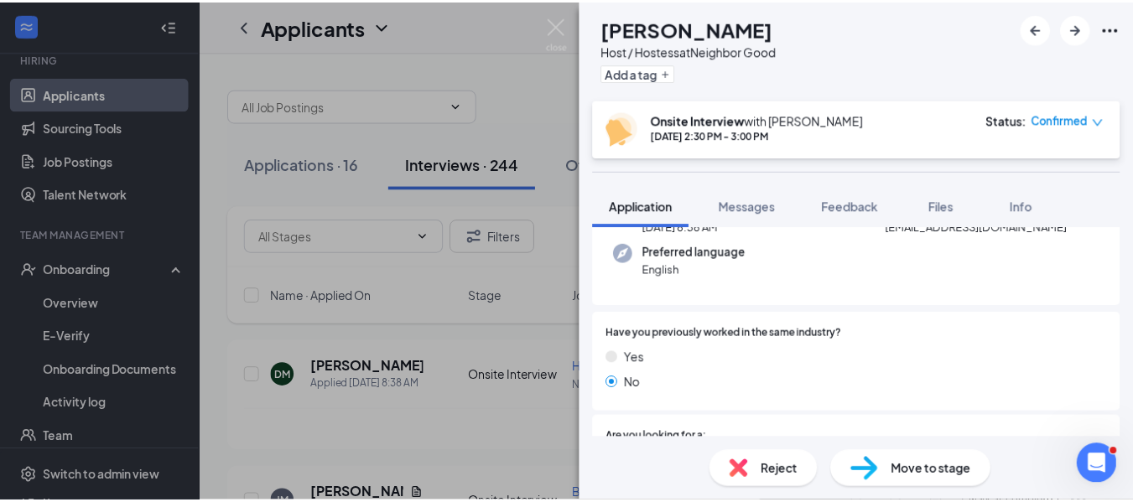
scroll to position [252, 0]
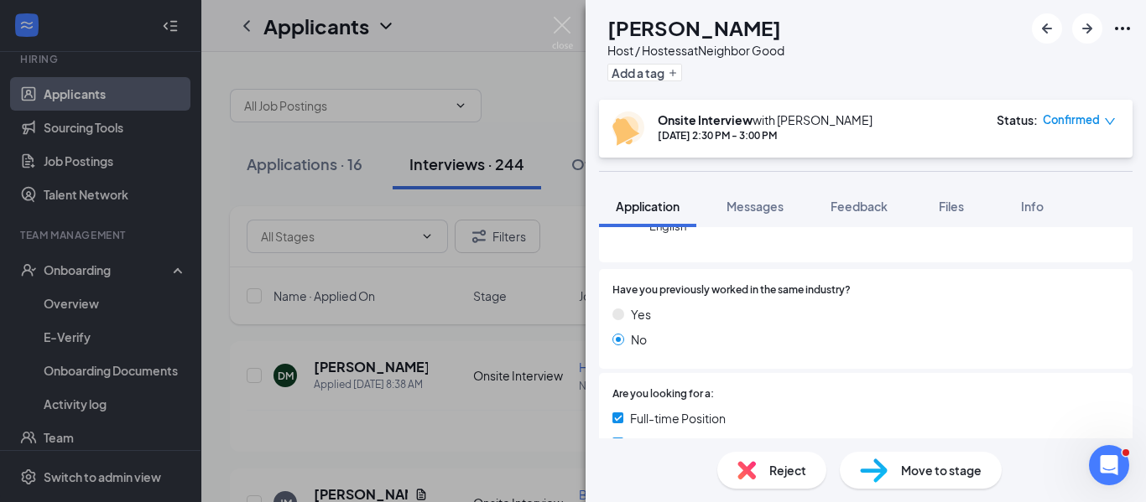
click at [934, 471] on span "Move to stage" at bounding box center [941, 470] width 81 height 18
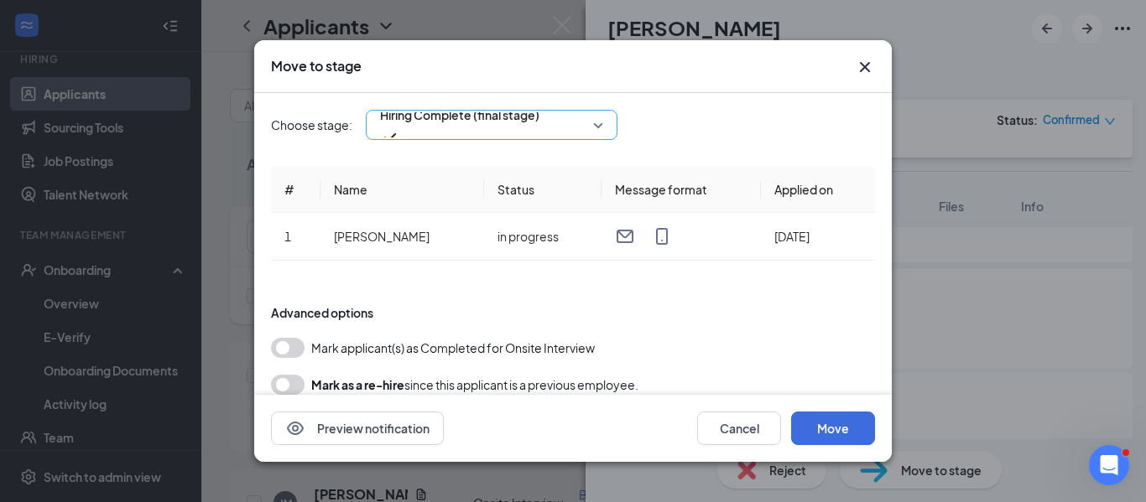
click at [482, 111] on input "search" at bounding box center [486, 125] width 220 height 29
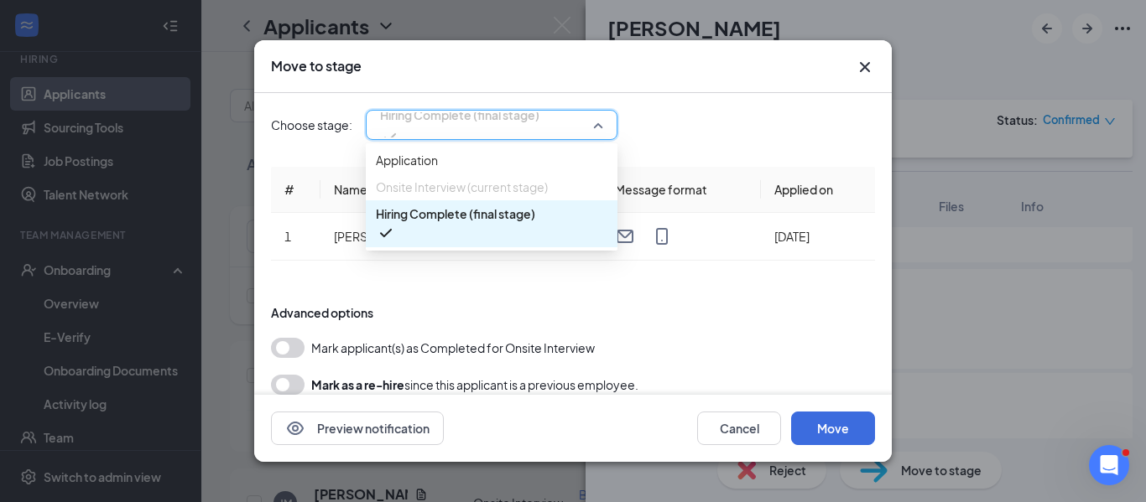
click at [484, 223] on span "Hiring Complete (final stage)" at bounding box center [455, 214] width 159 height 18
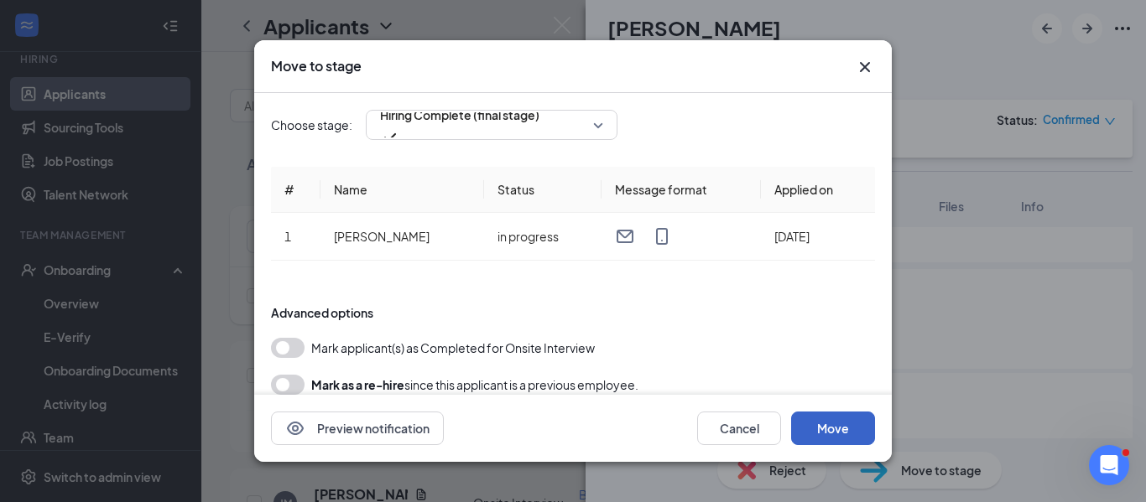
click at [815, 430] on button "Move" at bounding box center [833, 429] width 84 height 34
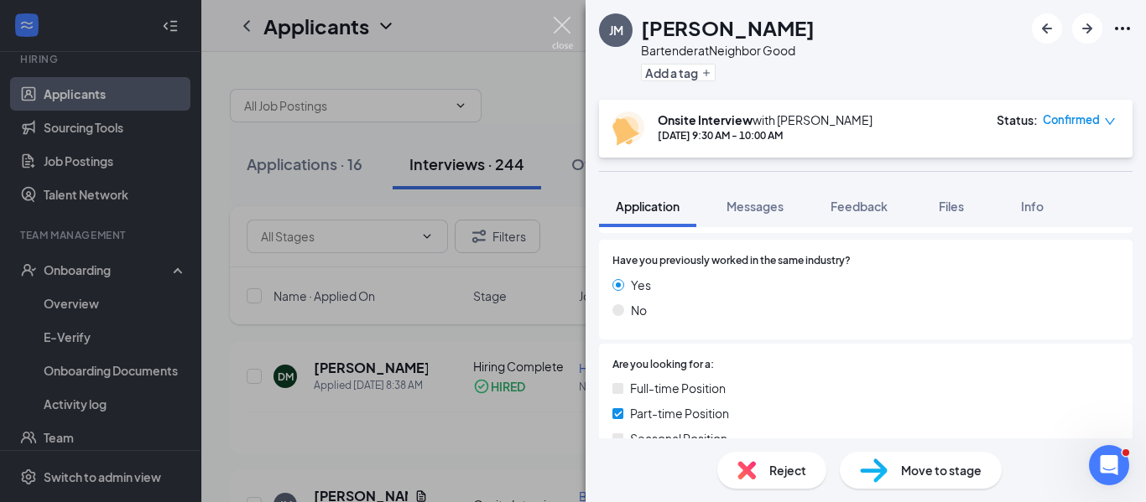
click at [571, 20] on img at bounding box center [562, 33] width 21 height 33
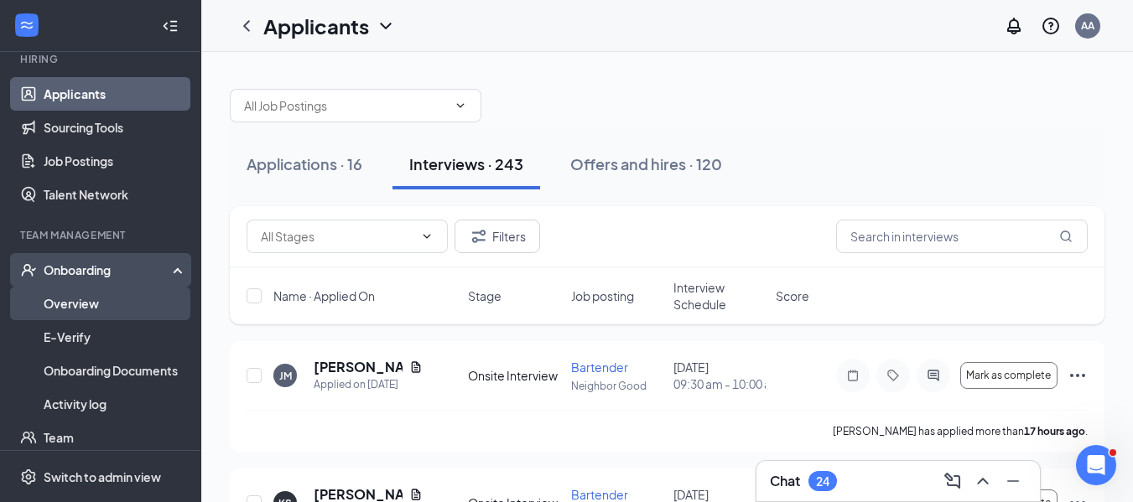
click at [93, 294] on link "Overview" at bounding box center [115, 304] width 143 height 34
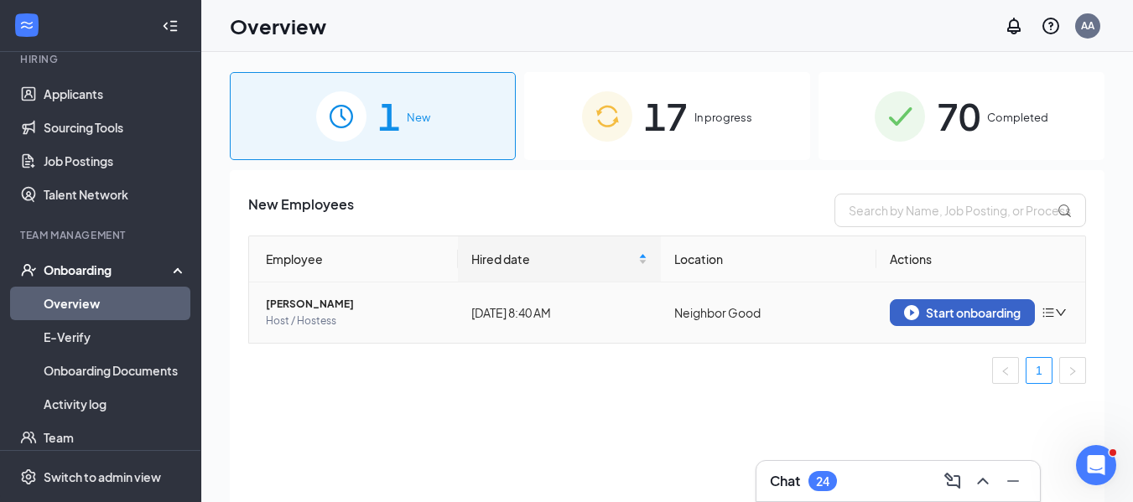
click at [945, 310] on div "Start onboarding" at bounding box center [962, 312] width 117 height 15
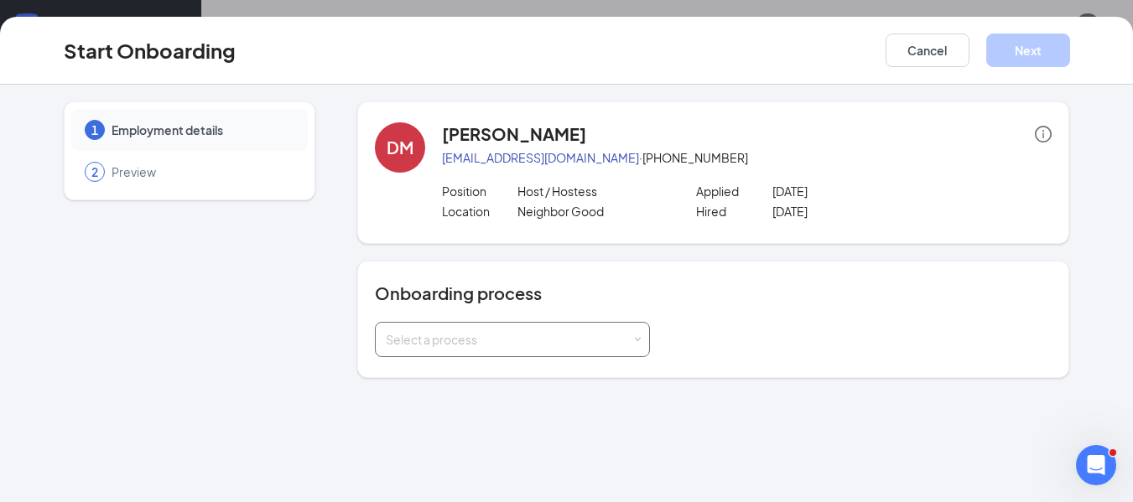
click at [492, 342] on div "Select a process" at bounding box center [509, 339] width 246 height 17
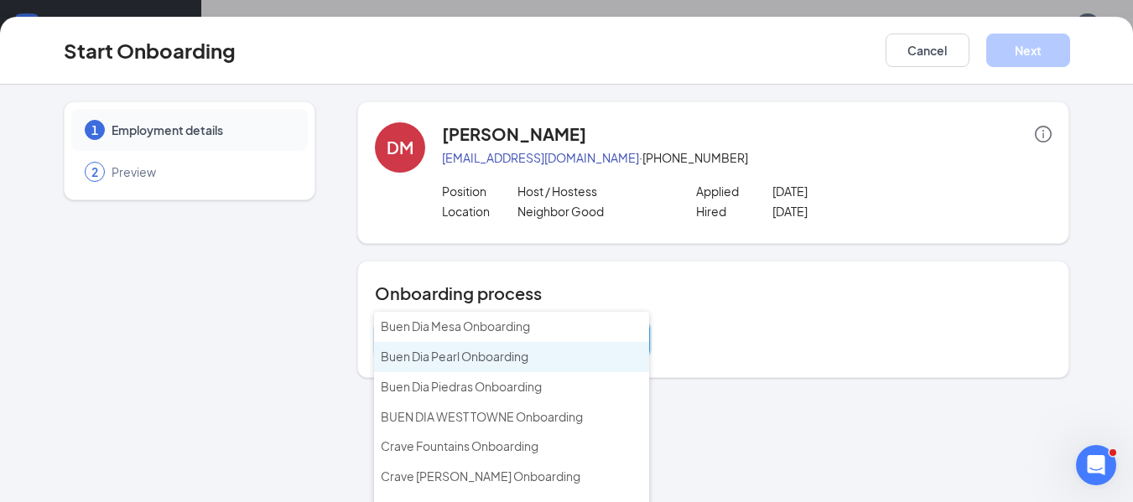
scroll to position [75, 0]
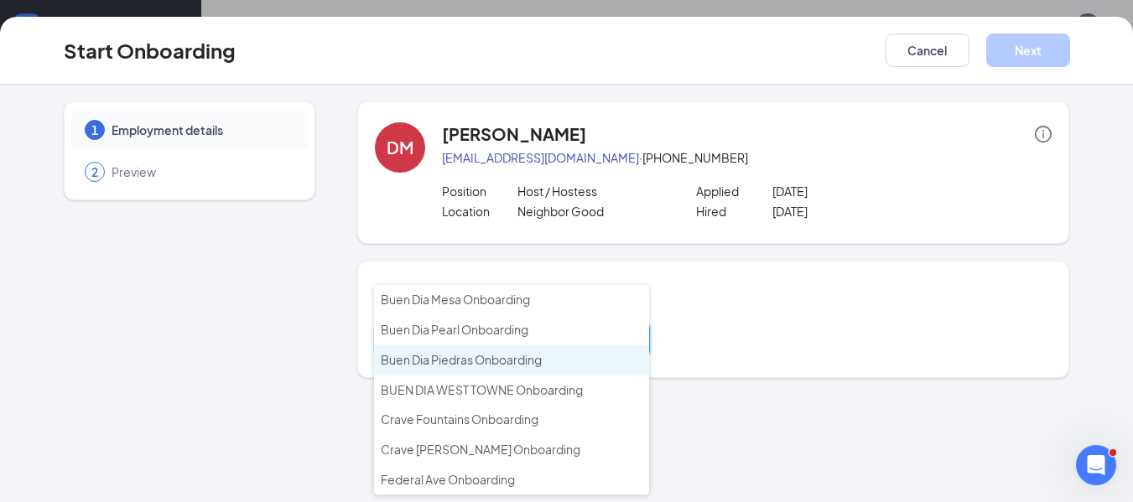
click at [487, 361] on span "Buen Dia Piedras Onboarding" at bounding box center [461, 359] width 161 height 15
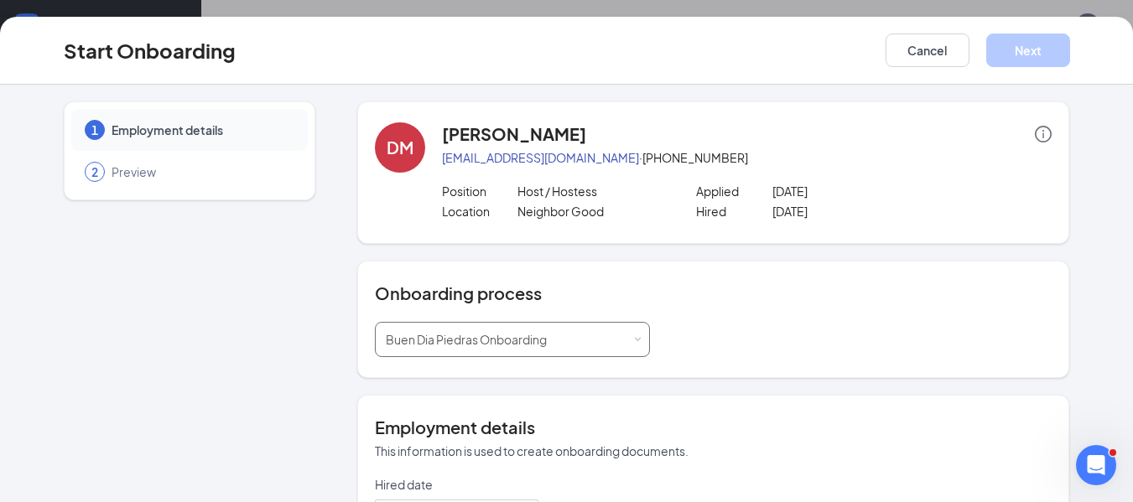
type input "[DATE]"
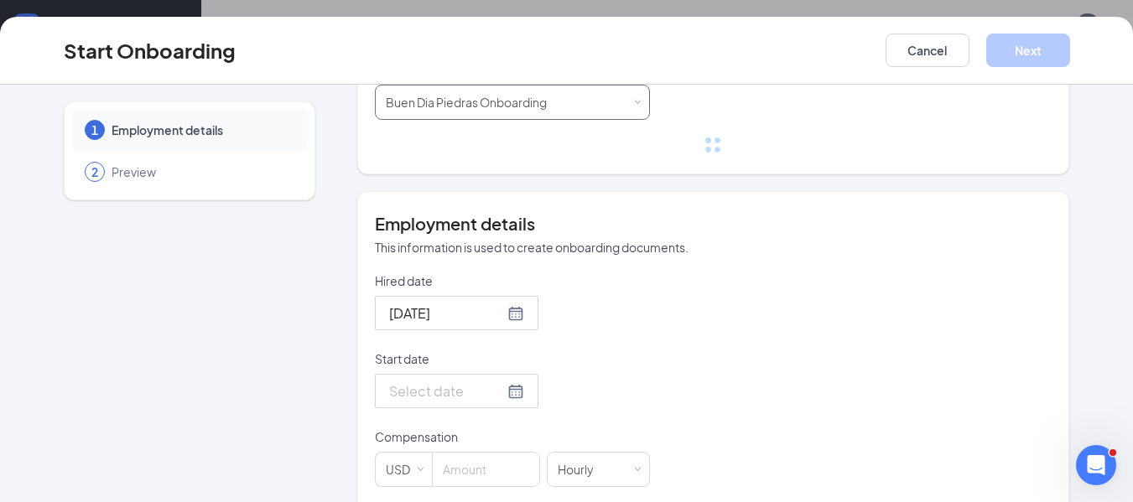
scroll to position [252, 0]
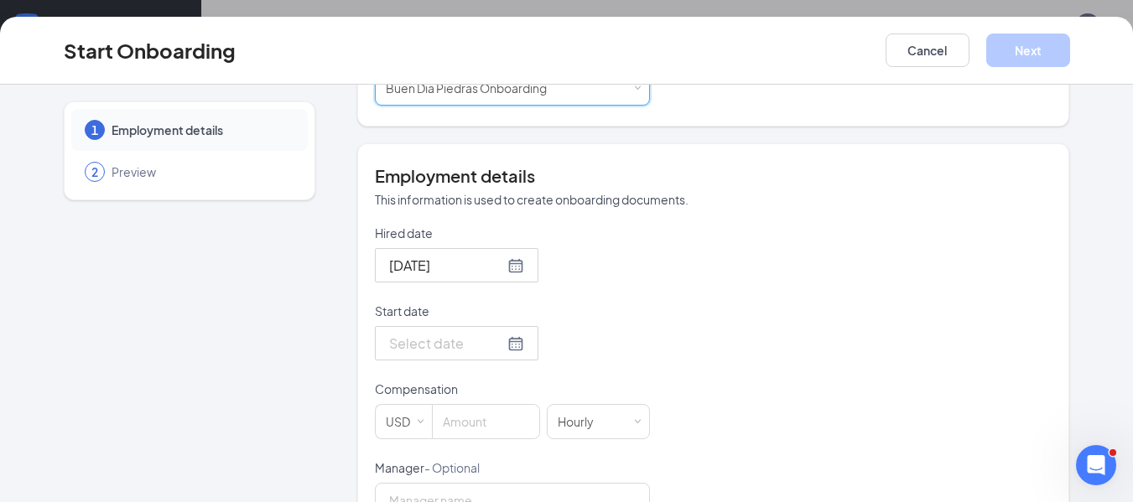
click at [438, 351] on input "Start date" at bounding box center [446, 343] width 115 height 21
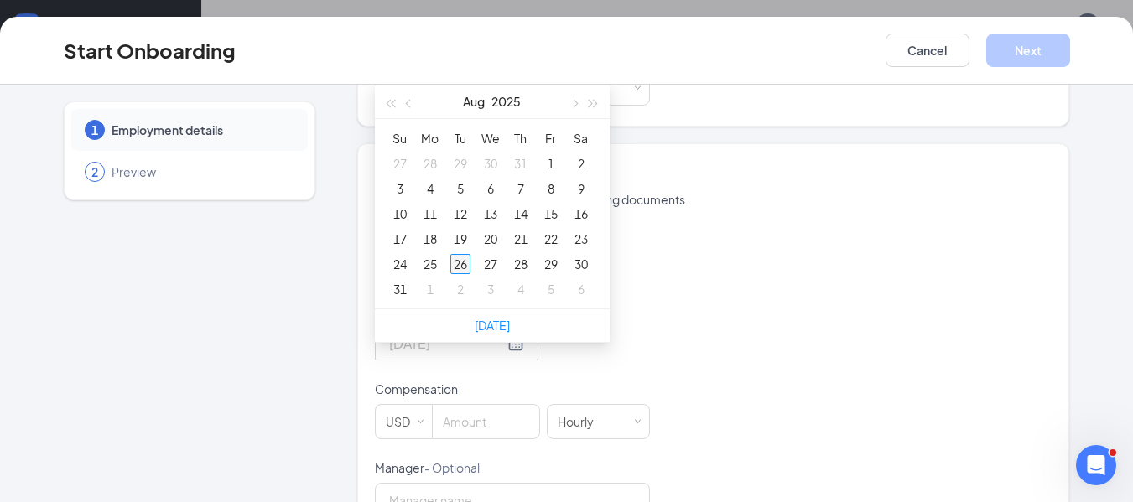
type input "[DATE]"
click at [450, 263] on div "26" at bounding box center [460, 264] width 20 height 20
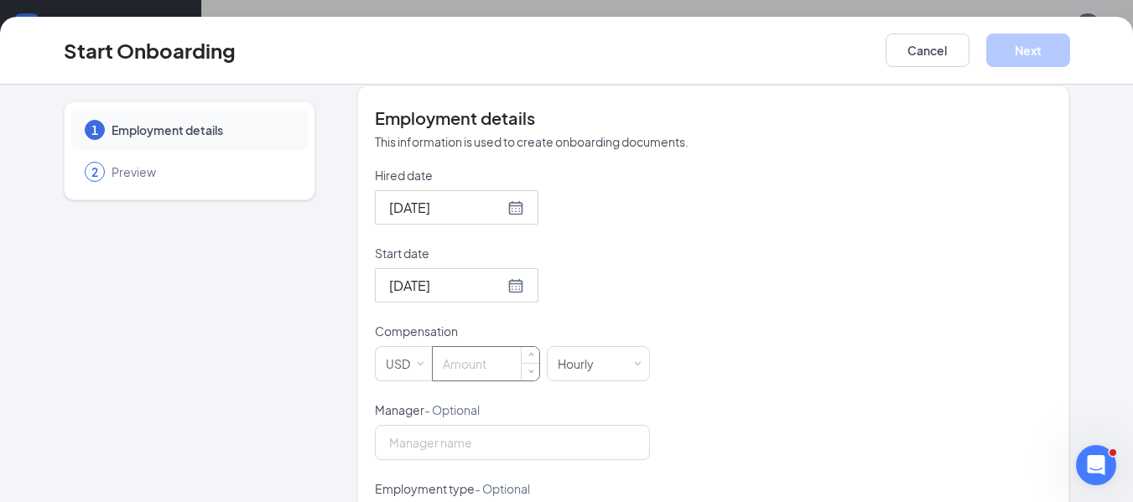
scroll to position [335, 0]
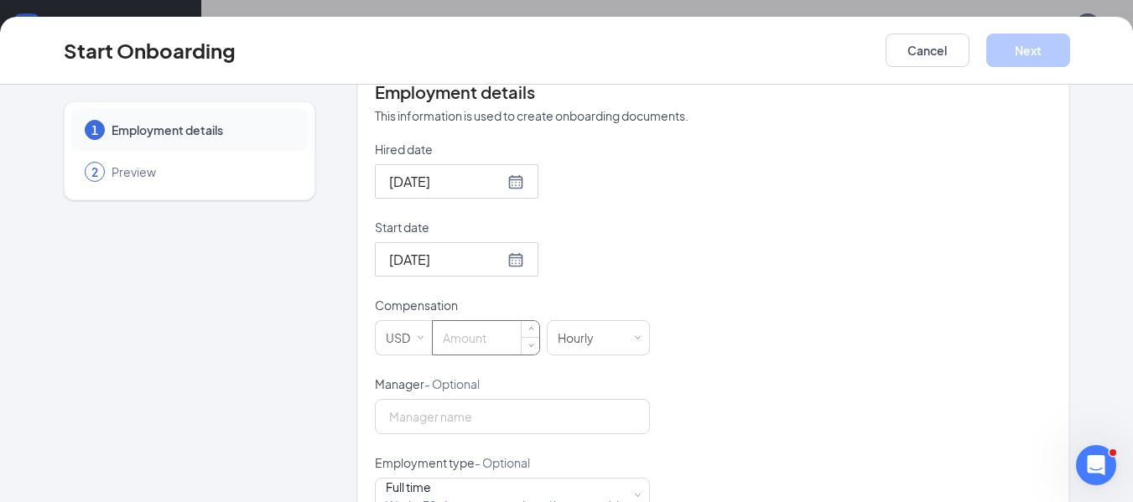
click at [448, 335] on input at bounding box center [486, 338] width 107 height 34
type input "9"
click at [544, 414] on input "Manager - Optional" at bounding box center [512, 416] width 275 height 35
type input "[PERSON_NAME]"
click at [1018, 36] on button "Next" at bounding box center [1028, 51] width 84 height 34
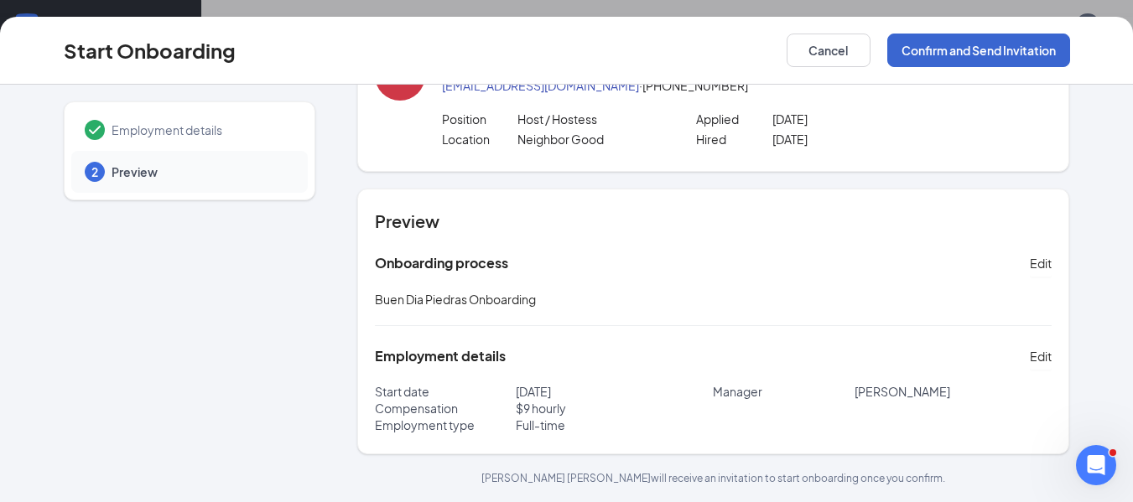
scroll to position [72, 0]
click at [1000, 49] on button "Confirm and Send Invitation" at bounding box center [978, 51] width 183 height 34
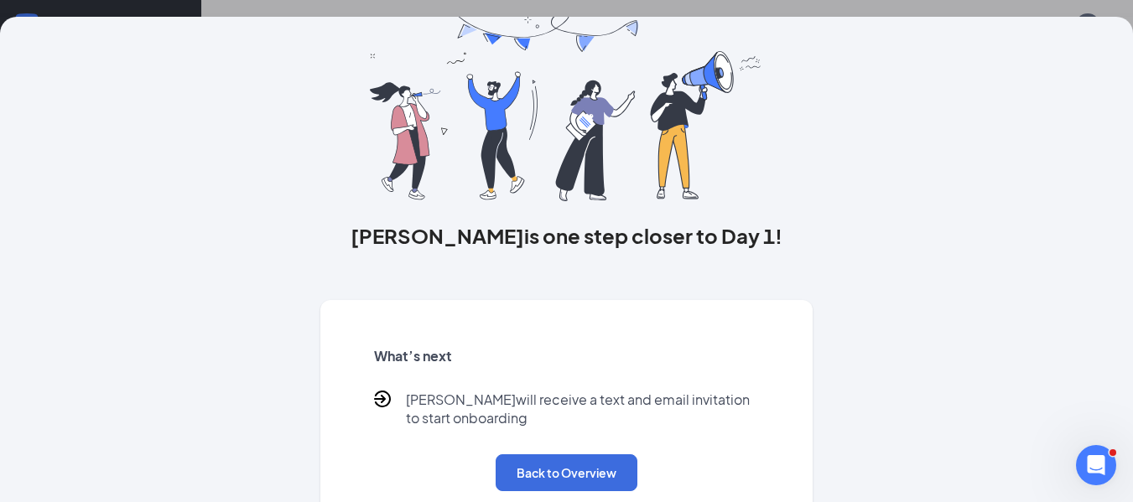
scroll to position [107, 0]
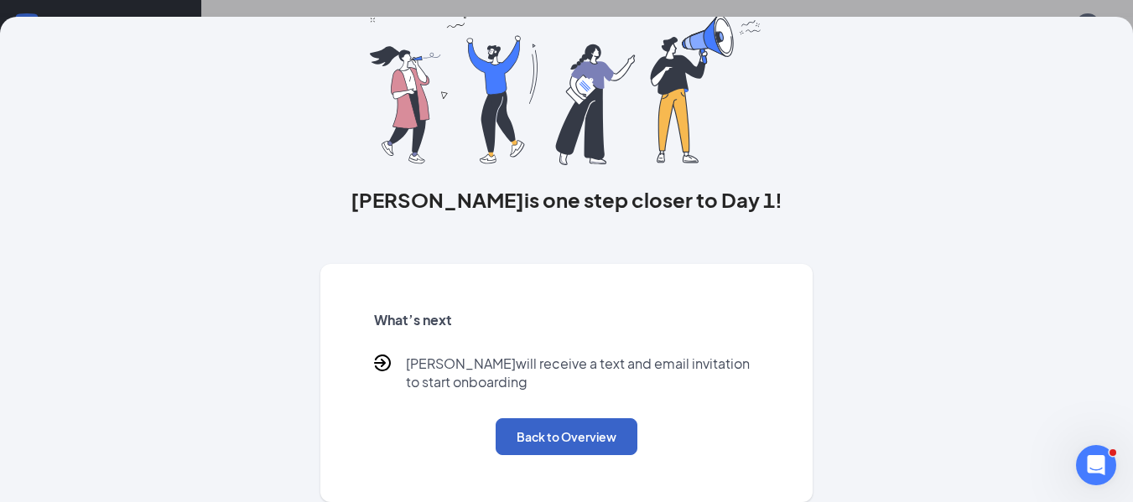
click at [560, 422] on button "Back to Overview" at bounding box center [567, 437] width 142 height 37
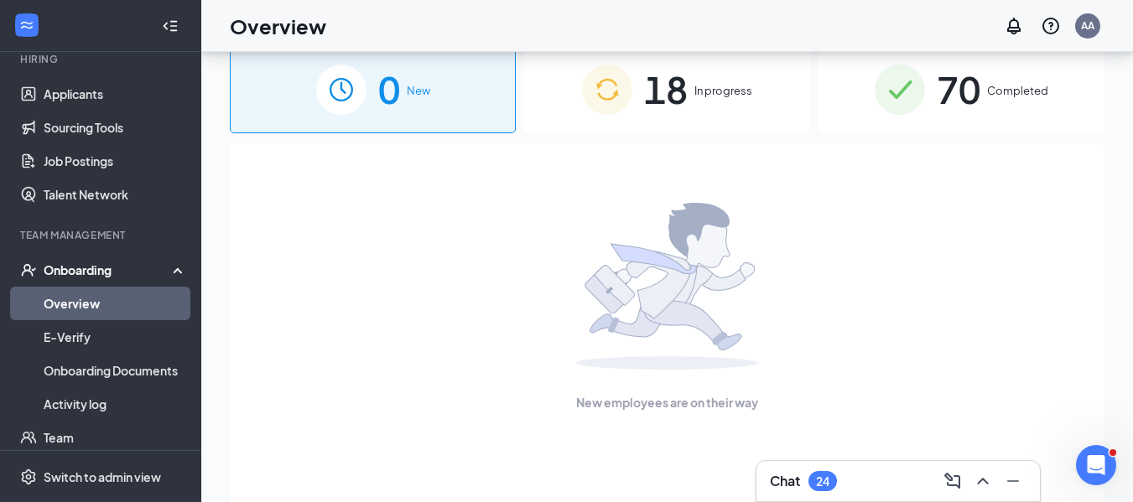
scroll to position [0, 0]
